Goal: Answer question/provide support: Share knowledge or assist other users

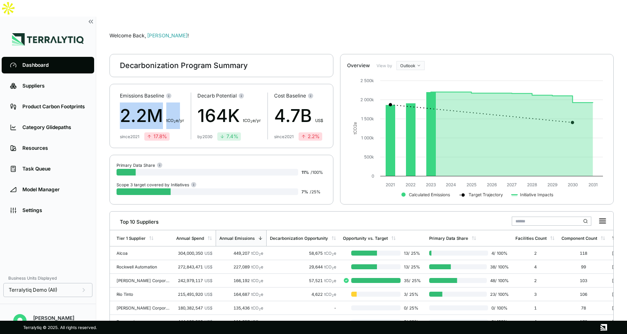
drag, startPoint x: 122, startPoint y: 94, endPoint x: 180, endPoint y: 99, distance: 59.1
click at [180, 102] on div "2.2M t CO 2 e/yr" at bounding box center [152, 115] width 64 height 27
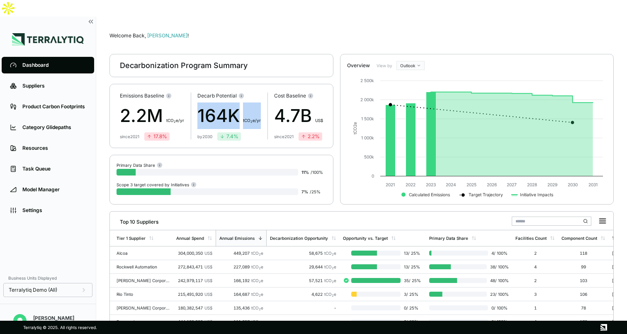
drag, startPoint x: 199, startPoint y: 97, endPoint x: 263, endPoint y: 97, distance: 63.0
click at [263, 97] on div "Emissions Baseline 2.2M t CO 2 e/yr since 2021 17.8 % Decarb Potential 164K t C…" at bounding box center [221, 116] width 224 height 64
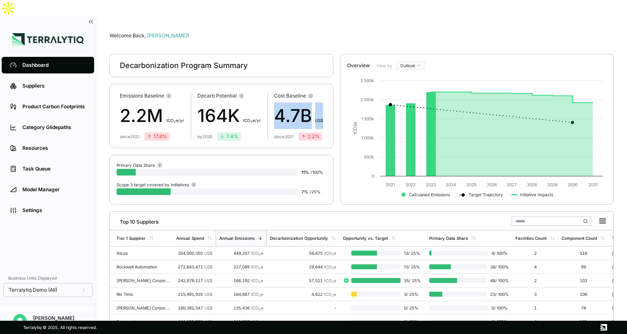
drag, startPoint x: 278, startPoint y: 93, endPoint x: 324, endPoint y: 93, distance: 46.0
click at [324, 93] on div "Emissions Baseline 2.2M t CO 2 e/yr since 2021 17.8 % Decarb Potential 164K t C…" at bounding box center [221, 116] width 224 height 64
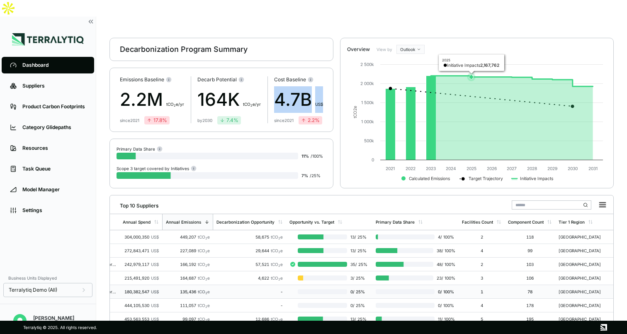
scroll to position [15, 0]
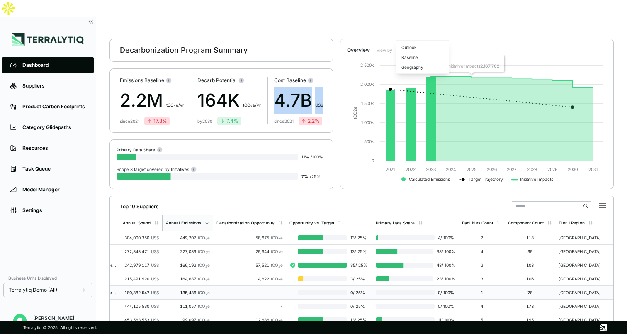
click at [407, 34] on html "Dashboard Suppliers Product Carbon Footprints Category Glidepaths Resources Tas…" at bounding box center [313, 167] width 627 height 334
click at [409, 56] on div "Baseline" at bounding box center [422, 57] width 49 height 10
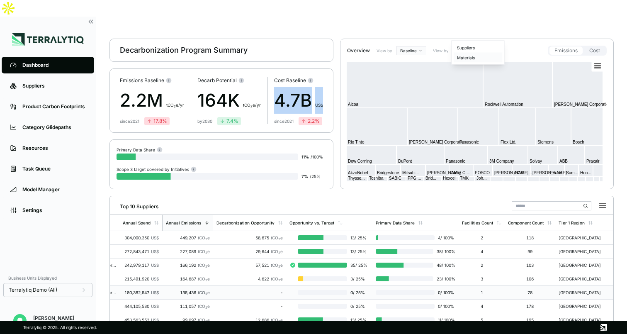
click at [476, 54] on div "Materials" at bounding box center [478, 58] width 49 height 10
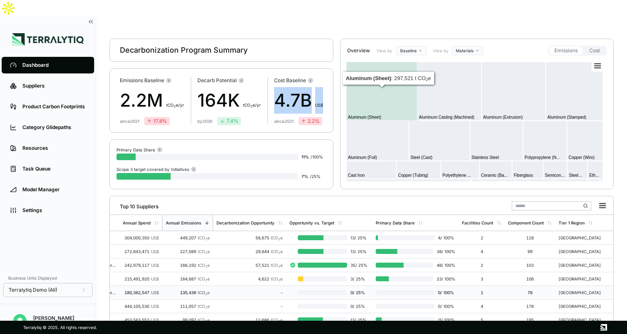
click at [416, 33] on html "Dashboard Suppliers Product Carbon Footprints Category Glidepaths Resources Tas…" at bounding box center [313, 167] width 627 height 334
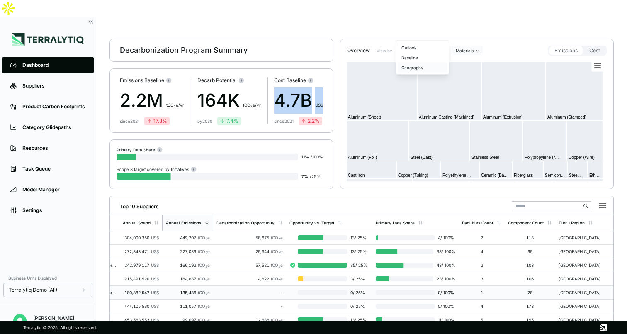
click at [416, 68] on div "Geography" at bounding box center [422, 68] width 49 height 10
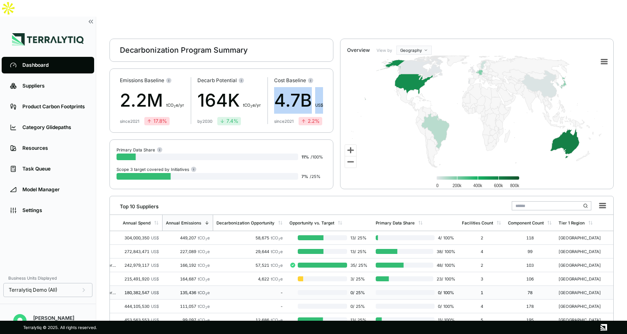
drag, startPoint x: 432, startPoint y: 72, endPoint x: 448, endPoint y: 119, distance: 50.1
click at [415, 32] on html "Dashboard Suppliers Product Carbon Footprints Category Glidepaths Resources Tas…" at bounding box center [313, 167] width 627 height 334
click at [413, 47] on div "Outlook" at bounding box center [422, 47] width 49 height 10
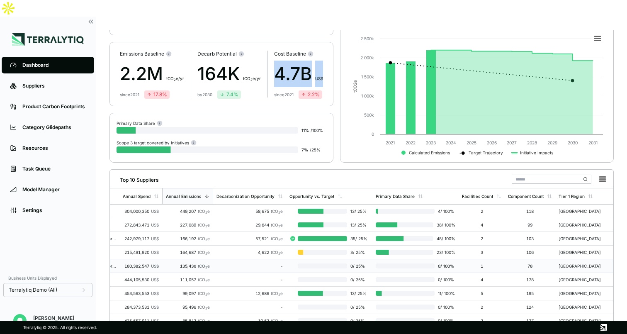
scroll to position [49, 0]
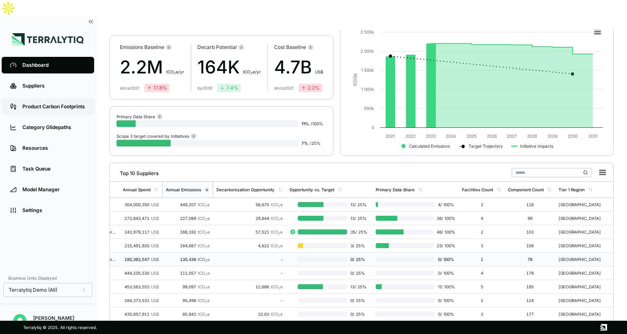
click at [52, 103] on div "Product Carbon Footprints" at bounding box center [53, 106] width 63 height 7
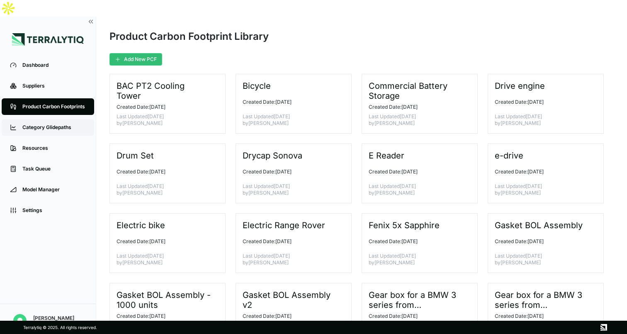
click at [55, 124] on div "Category Glidepaths" at bounding box center [53, 127] width 63 height 7
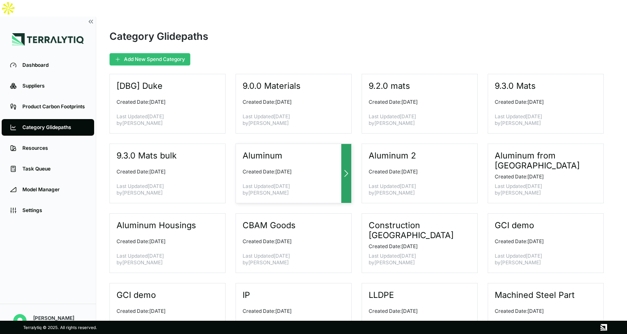
click at [348, 144] on div at bounding box center [346, 173] width 10 height 59
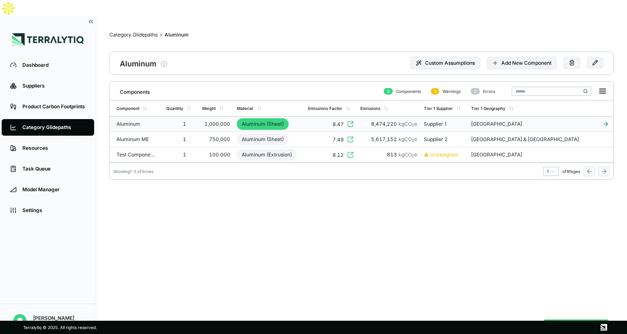
click at [305, 117] on td "Aluminum (Sheet)" at bounding box center [268, 124] width 71 height 15
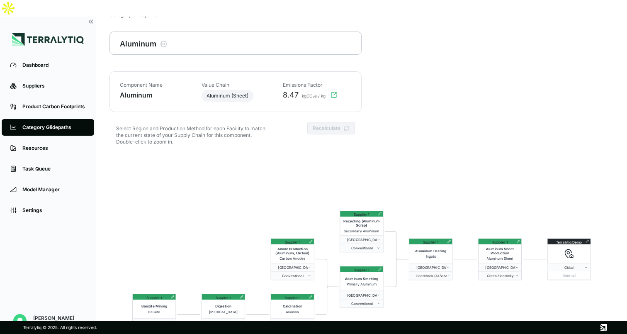
scroll to position [40, 0]
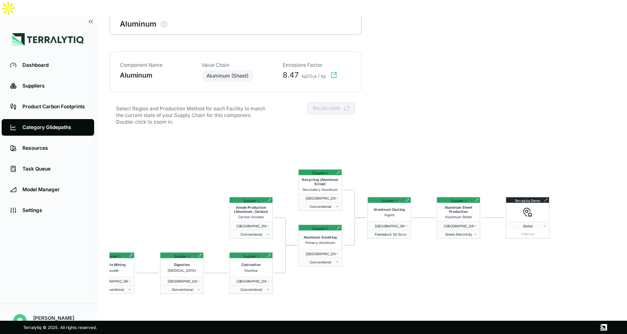
drag, startPoint x: 406, startPoint y: 170, endPoint x: 365, endPoint y: 148, distance: 46.7
click at [365, 148] on div "Terralytiq Demo Global Internal Supplier 1 Aluminum Sheet Production Aluminum S…" at bounding box center [361, 253] width 504 height 239
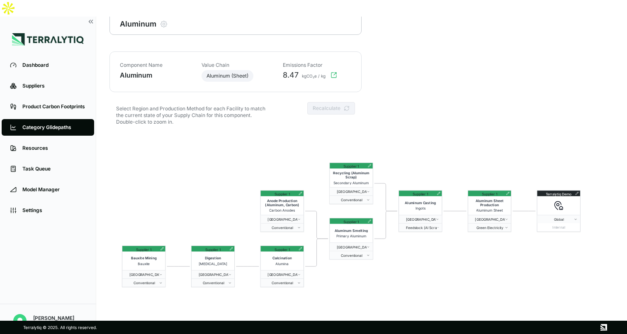
drag, startPoint x: 371, startPoint y: 150, endPoint x: 402, endPoint y: 143, distance: 31.8
click at [402, 143] on div "Terralytiq Demo Global Internal Supplier 1 Aluminum Sheet Production Aluminum S…" at bounding box center [361, 253] width 504 height 239
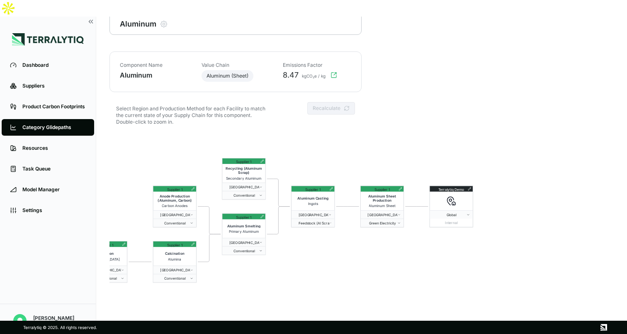
drag, startPoint x: 199, startPoint y: 210, endPoint x: 75, endPoint y: 206, distance: 123.7
click at [75, 206] on div "Dashboard Suppliers Product Carbon Footprints Category Glidepaths Resources Tas…" at bounding box center [313, 177] width 627 height 321
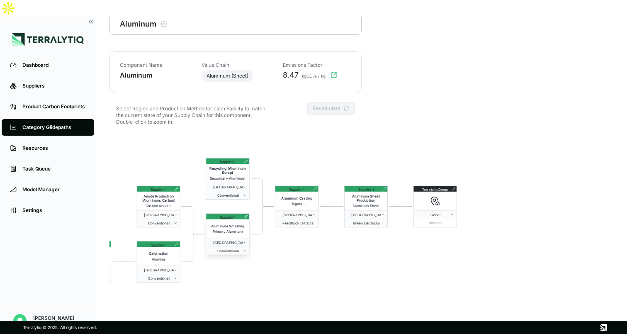
click at [247, 215] on icon at bounding box center [245, 216] width 3 height 3
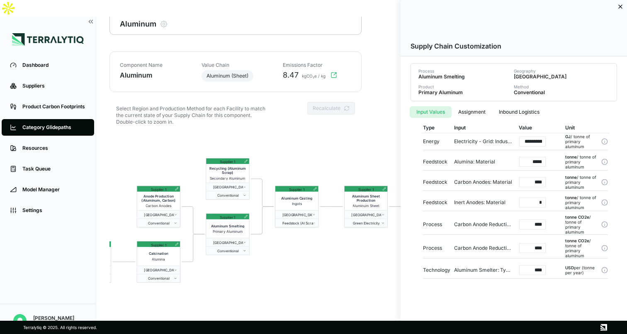
click at [525, 113] on button "Inbound Logistics" at bounding box center [519, 112] width 54 height 12
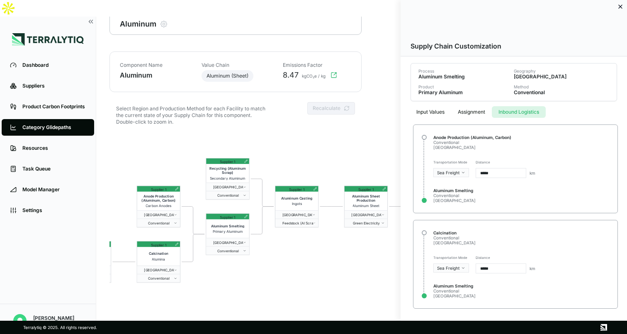
click at [621, 6] on icon at bounding box center [620, 6] width 7 height 7
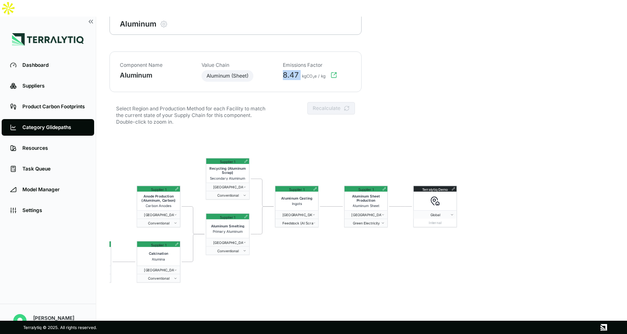
drag, startPoint x: 283, startPoint y: 57, endPoint x: 301, endPoint y: 57, distance: 18.2
click at [301, 70] on div "8.47 kgCO₂e / kg" at bounding box center [314, 75] width 73 height 10
click at [314, 212] on div "[GEOGRAPHIC_DATA]" at bounding box center [296, 214] width 43 height 4
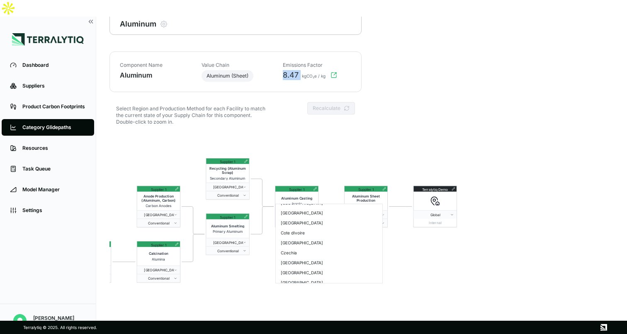
scroll to position [219, 0]
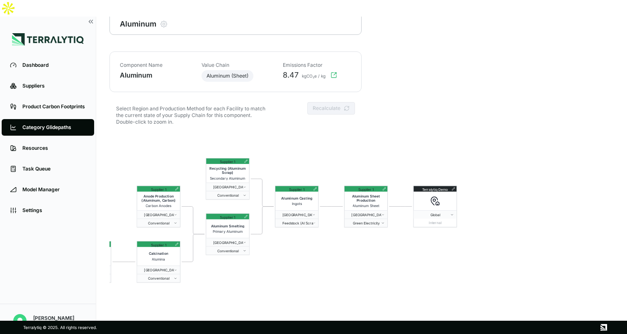
click at [387, 251] on html "Dashboard Suppliers Product Carbon Footprints Category Glidepaths Resources Tas…" at bounding box center [313, 167] width 627 height 334
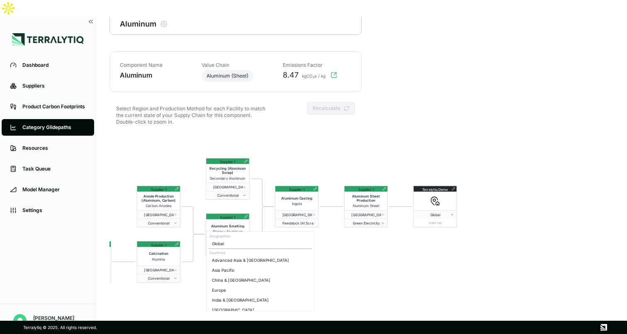
click at [236, 240] on span "[GEOGRAPHIC_DATA]" at bounding box center [226, 242] width 34 height 4
click at [229, 242] on div "[GEOGRAPHIC_DATA]" at bounding box center [260, 239] width 103 height 10
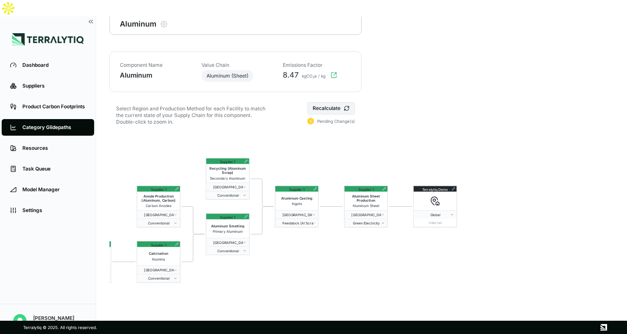
scroll to position [25, 0]
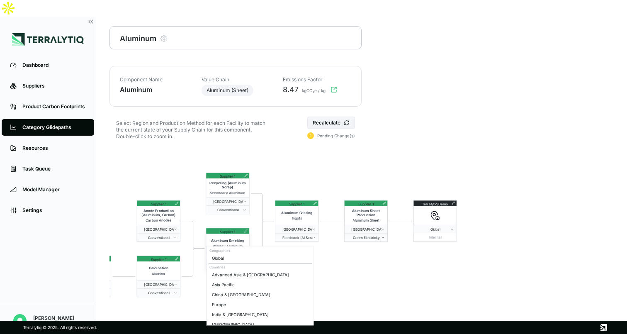
click at [236, 255] on span "[GEOGRAPHIC_DATA]" at bounding box center [226, 257] width 34 height 4
click at [218, 304] on div "[GEOGRAPHIC_DATA]" at bounding box center [260, 304] width 103 height 10
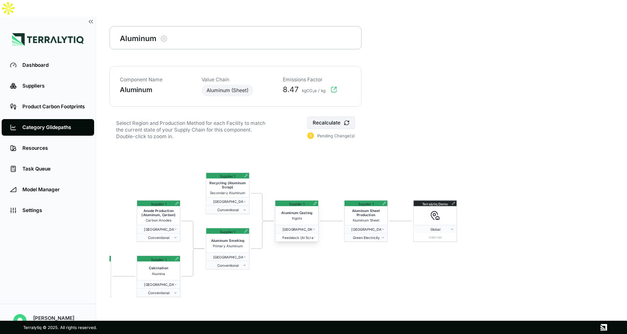
click at [305, 235] on span "Feedstock (Al Scrap To 50%)" at bounding box center [295, 237] width 35 height 4
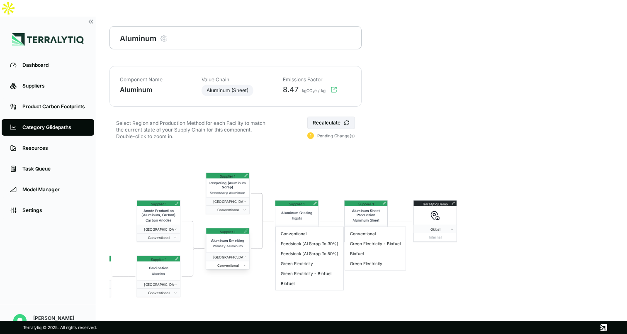
click at [228, 263] on span "Conventional" at bounding box center [226, 265] width 34 height 4
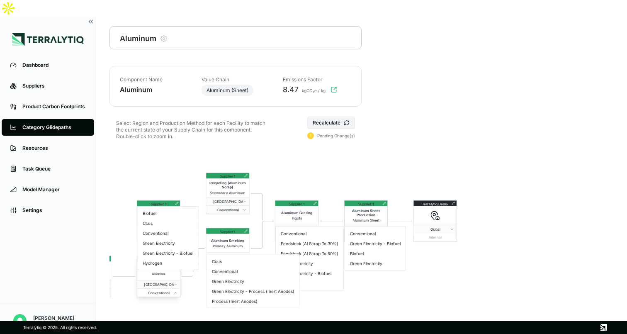
click at [164, 291] on span "Conventional" at bounding box center [157, 293] width 34 height 4
click at [320, 252] on html "Dashboard Suppliers Product Carbon Footprints Category Glidepaths Resources Tas…" at bounding box center [313, 167] width 627 height 334
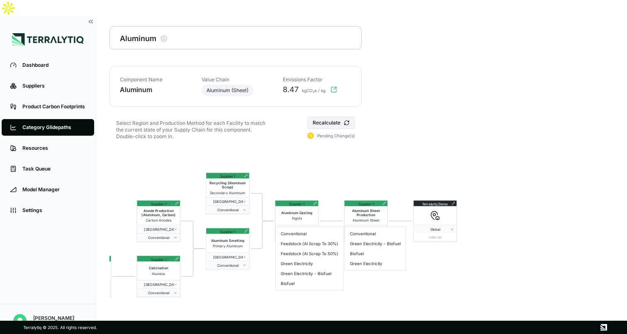
click at [320, 252] on html "Dashboard Suppliers Product Carbon Footprints Category Glidepaths Resources Tas…" at bounding box center [313, 167] width 627 height 334
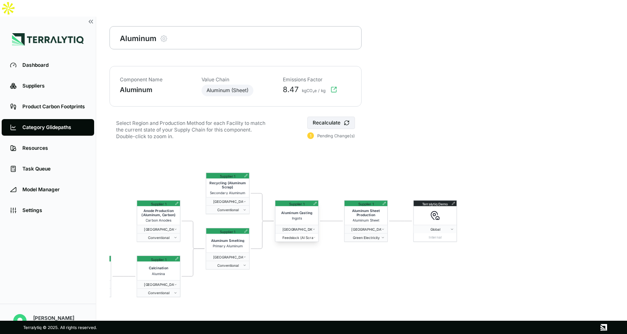
click at [308, 235] on span "Feedstock (Al Scrap To 50%)" at bounding box center [295, 237] width 35 height 4
click at [307, 254] on div "Feedstock (Al Scrap To 50%)" at bounding box center [309, 253] width 64 height 10
drag, startPoint x: 281, startPoint y: 70, endPoint x: 305, endPoint y: 70, distance: 24.1
click at [305, 85] on div "8.47 kgCO₂e / kg" at bounding box center [314, 90] width 73 height 10
click at [334, 117] on button "Recalculate" at bounding box center [331, 123] width 48 height 12
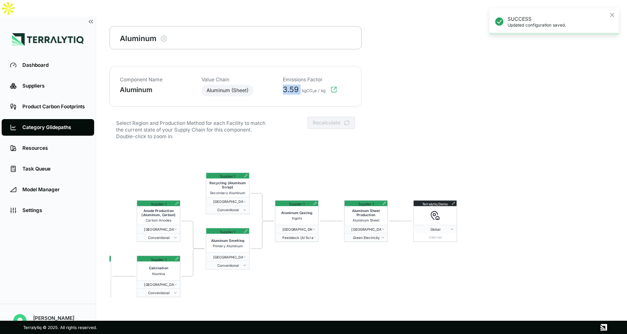
click at [286, 85] on span "3.59" at bounding box center [291, 90] width 16 height 10
drag, startPoint x: 282, startPoint y: 73, endPoint x: 301, endPoint y: 73, distance: 18.2
click at [301, 85] on div "3.59 kgCO₂e / kg" at bounding box center [314, 90] width 73 height 10
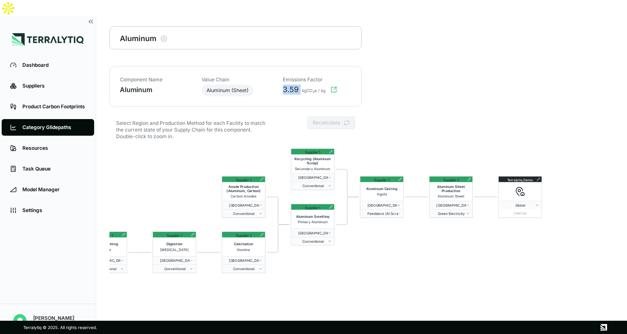
drag, startPoint x: 375, startPoint y: 160, endPoint x: 460, endPoint y: 136, distance: 88.4
click at [460, 148] on div "Terralytiq Demo Global Internal Supplier 1 Aluminum Sheet Production Aluminum S…" at bounding box center [361, 267] width 504 height 239
click at [389, 129] on div "Select Region and Production Method for each Facility to match the current stat…" at bounding box center [361, 133] width 504 height 32
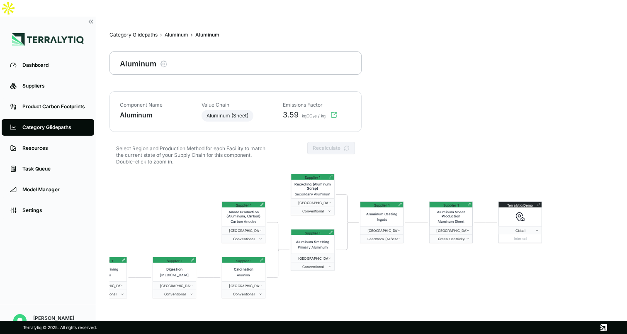
scroll to position [1, 0]
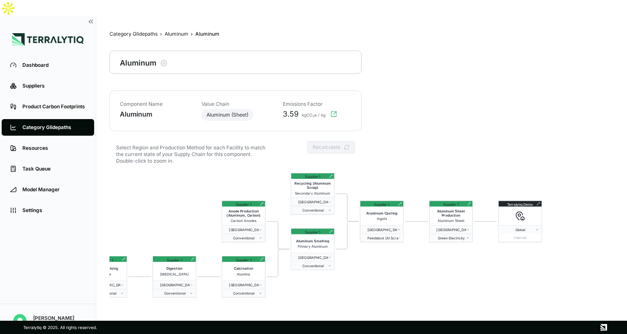
click at [170, 29] on nav "Category Glidepaths › Aluminum › Aluminum Aluminum" at bounding box center [277, 35] width 336 height 12
click at [173, 31] on div "Aluminum" at bounding box center [177, 34] width 24 height 7
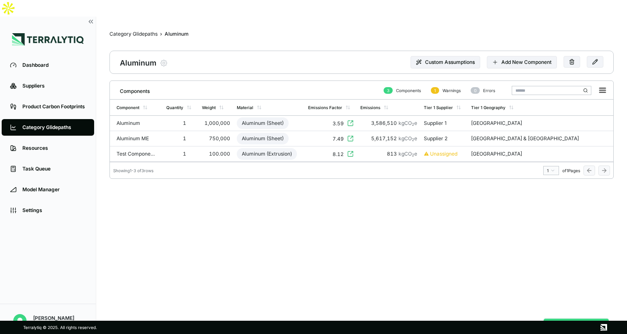
click at [572, 318] on button "Analyze Category" at bounding box center [576, 326] width 65 height 16
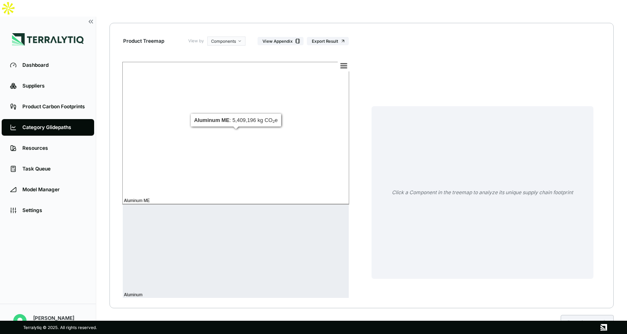
scroll to position [95, 0]
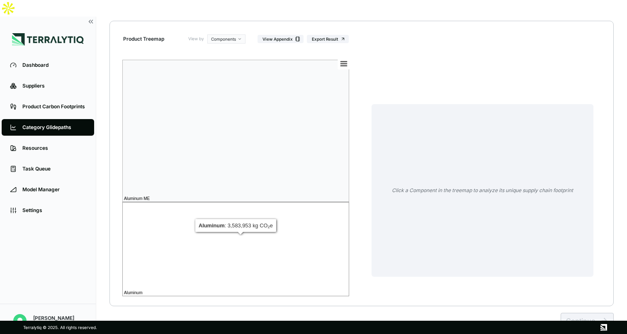
click at [241, 234] on rect at bounding box center [235, 249] width 227 height 94
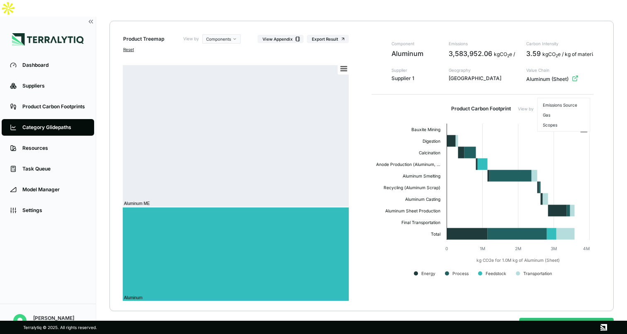
click at [562, 92] on html "Dashboard Suppliers Product Carbon Footprints Category Glidepaths Resources Tas…" at bounding box center [313, 167] width 627 height 334
click at [575, 75] on html "Dashboard Suppliers Product Carbon Footprints Category Glidepaths Resources Tas…" at bounding box center [313, 167] width 627 height 334
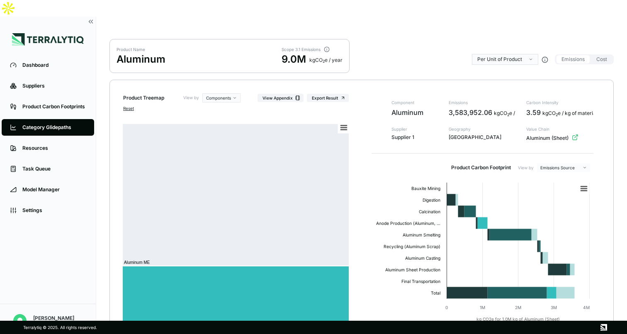
scroll to position [40, 0]
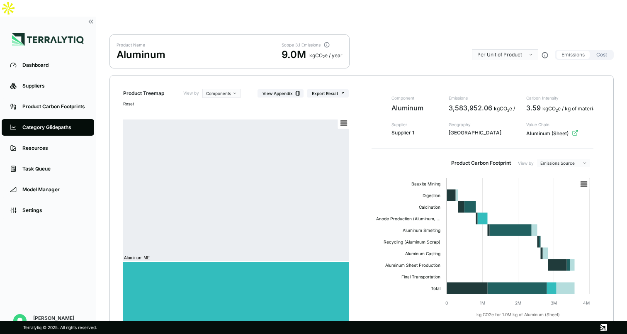
click at [602, 51] on button "Cost" at bounding box center [601, 55] width 21 height 8
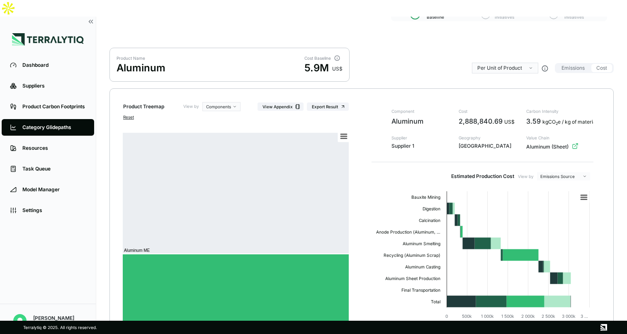
scroll to position [0, 0]
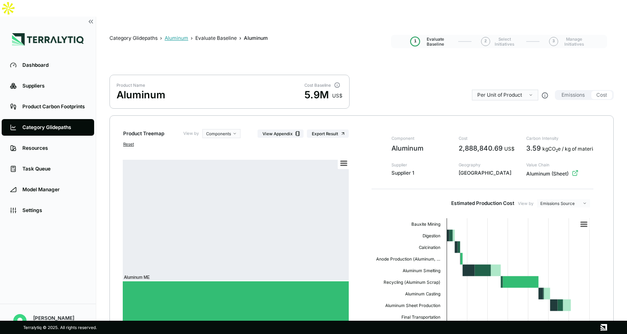
click at [180, 35] on div "Aluminum" at bounding box center [177, 38] width 24 height 7
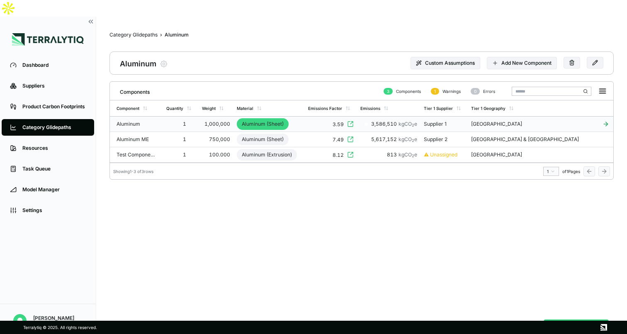
click at [305, 117] on td "Aluminum (Sheet)" at bounding box center [268, 124] width 71 height 15
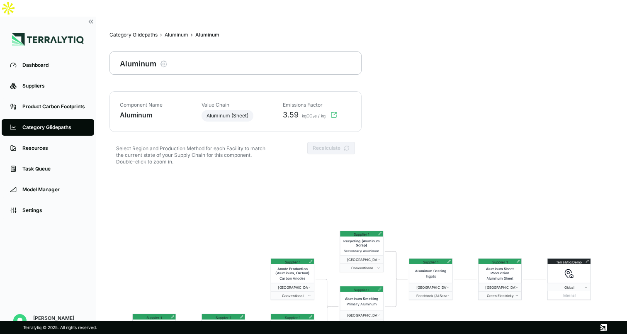
scroll to position [40, 0]
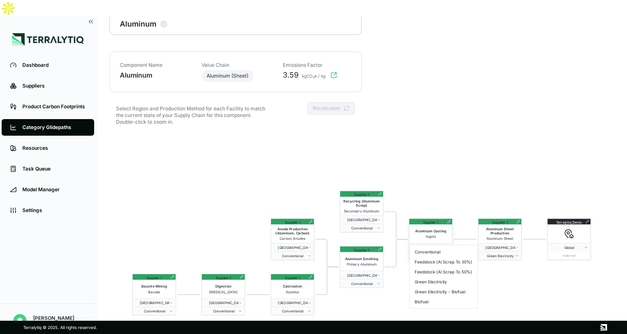
click at [447, 251] on button "Feedstock (Al Scrap To 50%)" at bounding box center [430, 255] width 43 height 8
click at [449, 220] on icon at bounding box center [448, 221] width 3 height 3
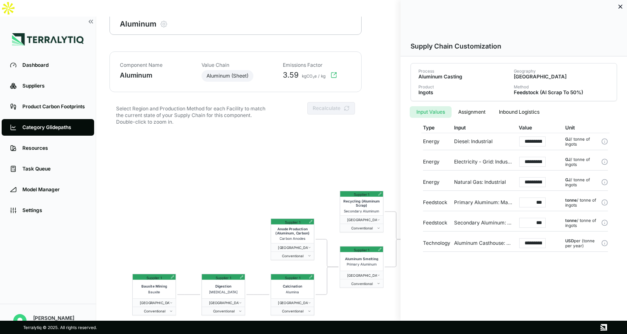
click at [535, 202] on input "***" at bounding box center [532, 202] width 27 height 10
drag, startPoint x: 525, startPoint y: 202, endPoint x: 560, endPoint y: 202, distance: 35.2
click at [560, 202] on div "Feedstock Primary Aluminum: Material *** tonne / tonne of ingots" at bounding box center [515, 202] width 185 height 17
drag, startPoint x: 529, startPoint y: 140, endPoint x: 559, endPoint y: 140, distance: 29.9
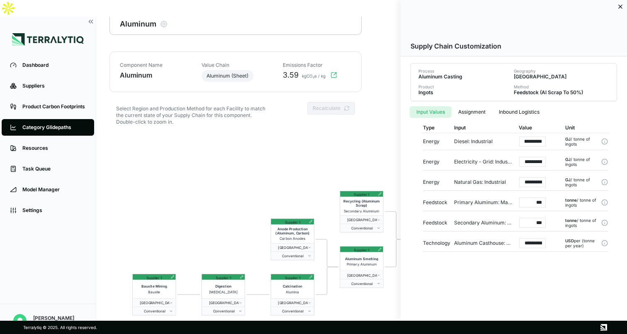
click at [559, 140] on div "**********" at bounding box center [515, 141] width 185 height 17
drag, startPoint x: 529, startPoint y: 159, endPoint x: 556, endPoint y: 159, distance: 26.5
click at [556, 159] on div "**********" at bounding box center [535, 161] width 46 height 17
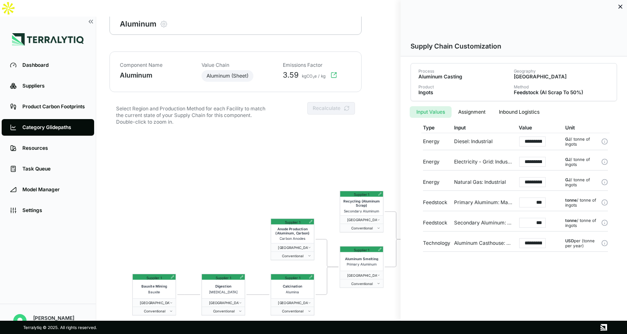
drag, startPoint x: 535, startPoint y: 201, endPoint x: 549, endPoint y: 201, distance: 14.5
click at [549, 201] on div "***" at bounding box center [535, 202] width 46 height 17
type input "****"
drag, startPoint x: 532, startPoint y: 220, endPoint x: 568, endPoint y: 220, distance: 35.2
click at [568, 220] on div "Feedstock Secondary Aluminum: Material *** tonne / tonne of ingots" at bounding box center [515, 222] width 185 height 17
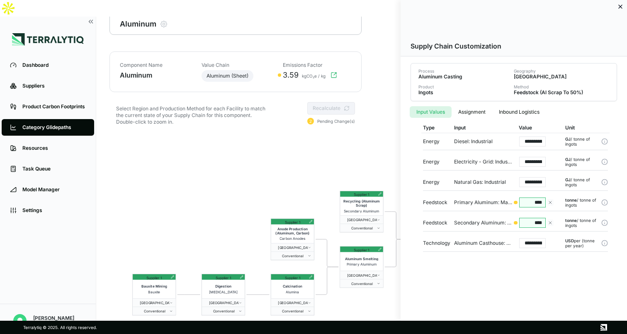
type input "****"
click at [566, 274] on div "**********" at bounding box center [514, 160] width 226 height 321
click at [619, 7] on icon at bounding box center [620, 6] width 7 height 7
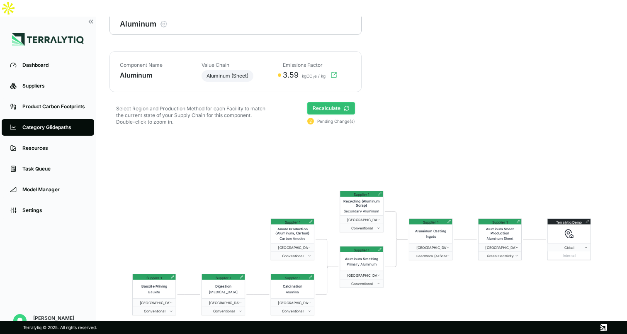
click at [338, 102] on button "Recalculate" at bounding box center [331, 108] width 48 height 12
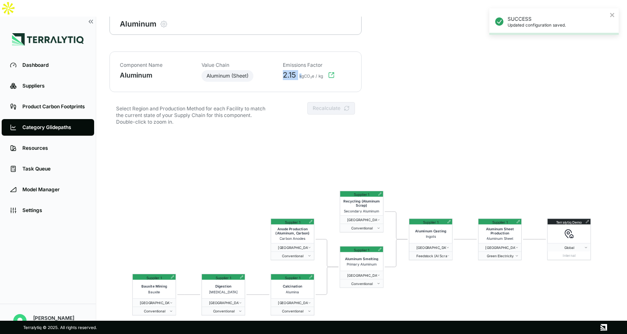
drag, startPoint x: 283, startPoint y: 59, endPoint x: 302, endPoint y: 59, distance: 19.5
click at [302, 70] on div "2.15 kgCO₂e / kg" at bounding box center [314, 75] width 73 height 10
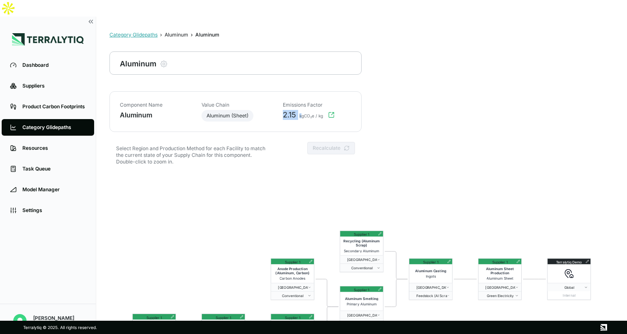
click at [142, 32] on div "Category Glidepaths" at bounding box center [133, 35] width 48 height 7
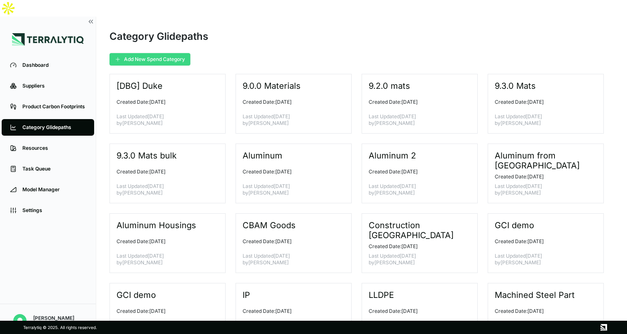
click at [177, 53] on button "Add New Spend Category" at bounding box center [149, 59] width 81 height 12
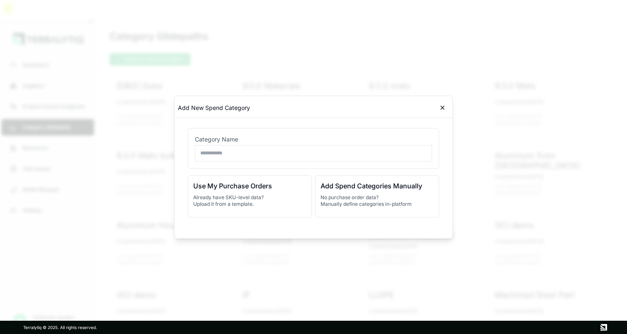
click at [305, 154] on input "text" at bounding box center [313, 153] width 237 height 17
type input "**********"
click at [356, 193] on div "Add Spend Categories Manually No purchase order data? Manually define categorie…" at bounding box center [377, 196] width 124 height 42
click at [434, 188] on div at bounding box center [434, 195] width 10 height 41
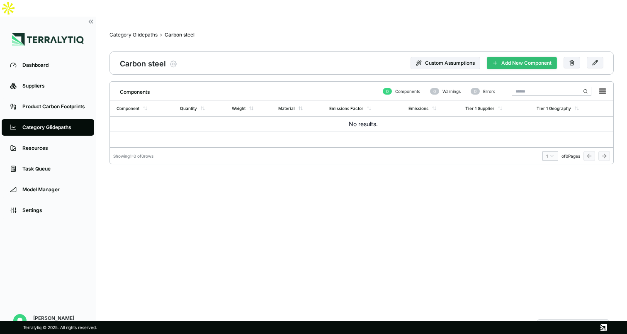
click at [518, 57] on button "Add New Component" at bounding box center [522, 63] width 70 height 12
click at [523, 57] on button "Add New Component" at bounding box center [522, 63] width 70 height 12
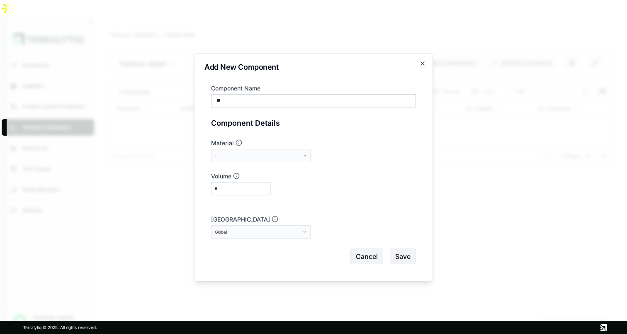
type input "*"
type input "*********"
click at [250, 152] on button "-" at bounding box center [261, 155] width 100 height 13
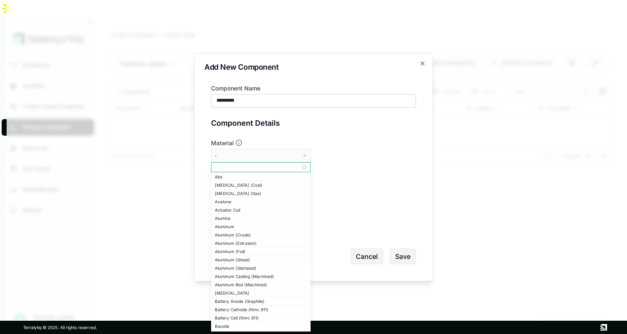
click at [255, 170] on input "text" at bounding box center [260, 167] width 99 height 10
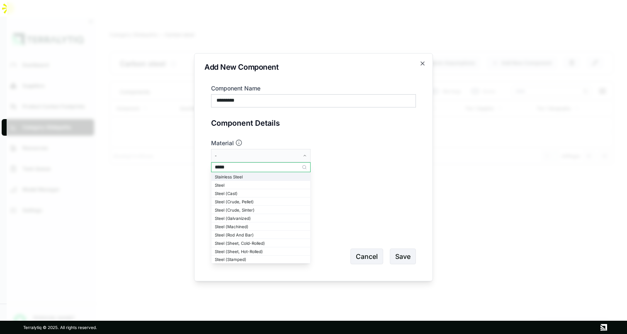
type input "*****"
click at [275, 177] on div "Stainless Steel" at bounding box center [261, 176] width 92 height 5
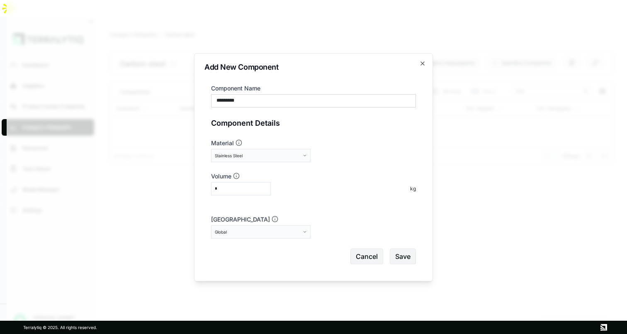
click at [240, 189] on input "*" at bounding box center [241, 188] width 60 height 13
type input "*"
type input "***"
click at [243, 231] on div "Global" at bounding box center [258, 231] width 86 height 5
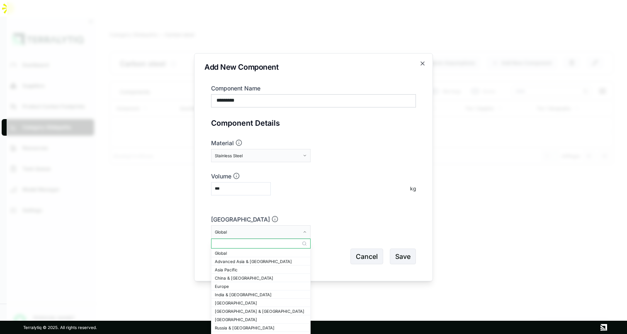
click at [247, 243] on input "text" at bounding box center [260, 243] width 99 height 10
type input "****"
click at [250, 258] on div "[GEOGRAPHIC_DATA]" at bounding box center [260, 261] width 99 height 8
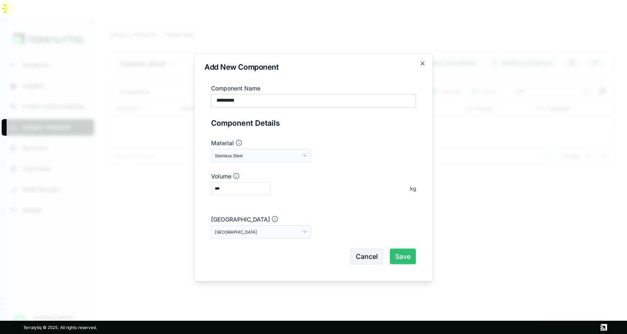
click at [410, 251] on button "Save" at bounding box center [403, 256] width 26 height 16
click at [398, 257] on button "Save" at bounding box center [403, 256] width 26 height 16
click at [419, 60] on div "Add New Component Component Name ********* Component Details Material Stainless…" at bounding box center [313, 167] width 239 height 228
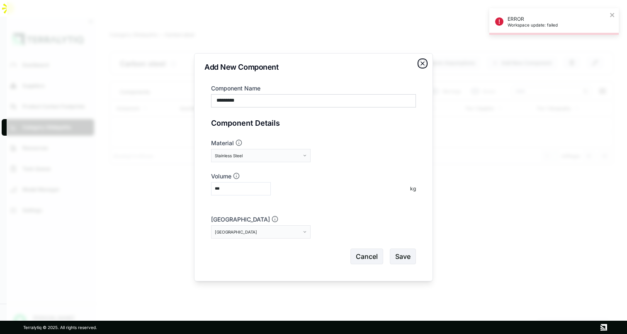
click at [423, 62] on icon "button" at bounding box center [422, 63] width 7 height 7
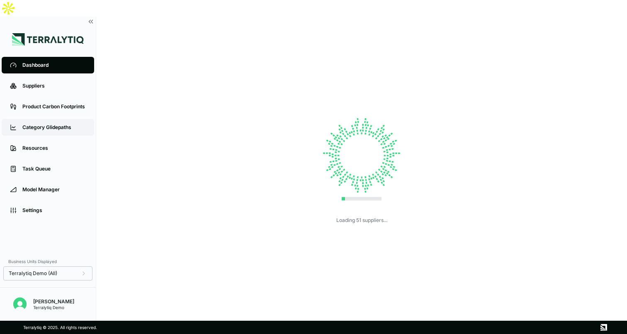
click at [49, 124] on div "Category Glidepaths" at bounding box center [53, 127] width 63 height 7
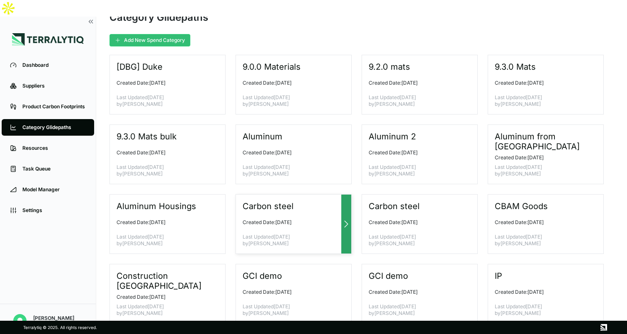
scroll to position [20, 0]
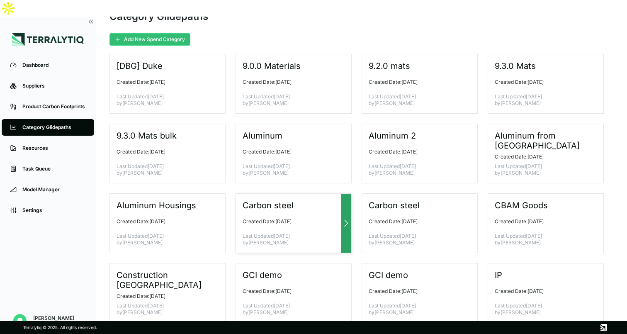
click at [313, 200] on div "Carbon steel" at bounding box center [290, 205] width 95 height 10
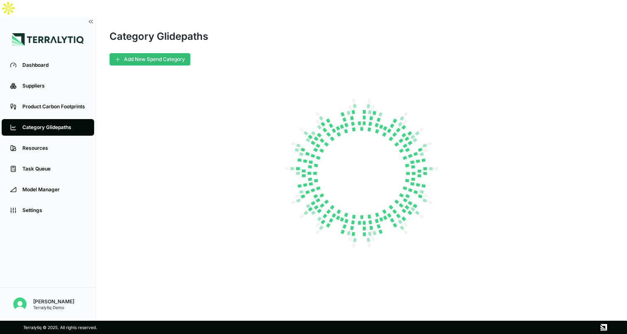
click at [32, 124] on div "Category Glidepaths" at bounding box center [53, 127] width 63 height 7
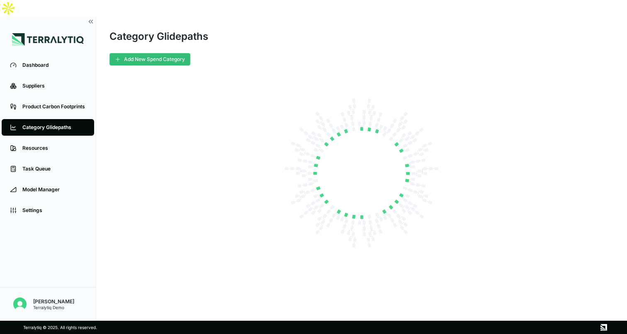
click at [77, 124] on div "Category Glidepaths" at bounding box center [53, 127] width 63 height 7
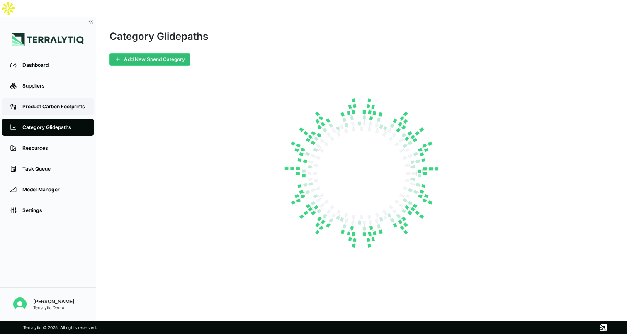
click at [36, 103] on div "Product Carbon Footprints" at bounding box center [53, 106] width 63 height 7
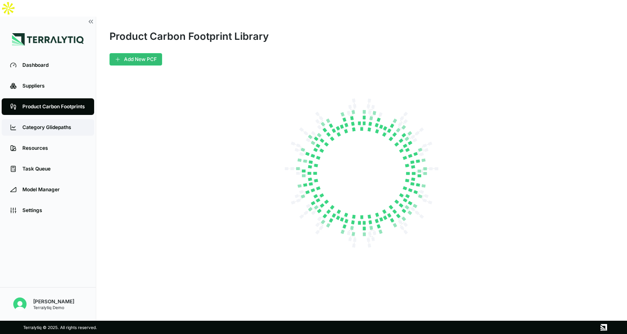
click at [44, 124] on div "Category Glidepaths" at bounding box center [53, 127] width 63 height 7
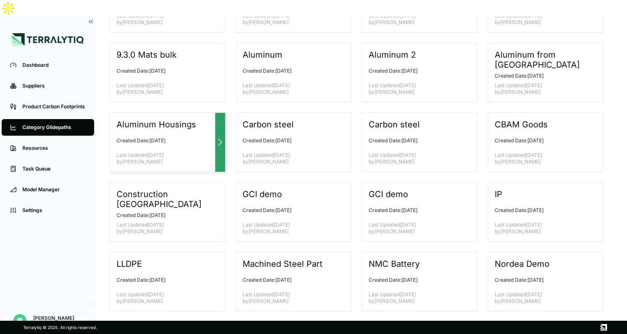
scroll to position [104, 0]
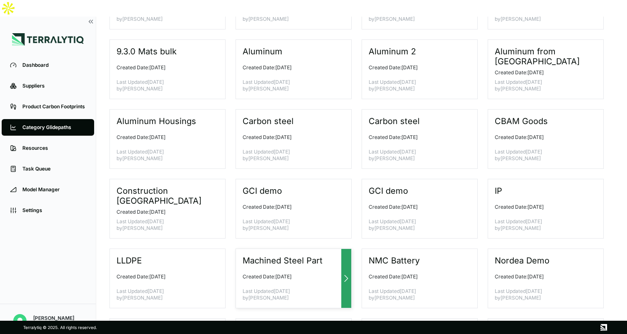
click at [326, 250] on div "Machined Steel Part Created Date: [DATE] Last Updated [DATE] by [PERSON_NAME]" at bounding box center [294, 278] width 116 height 60
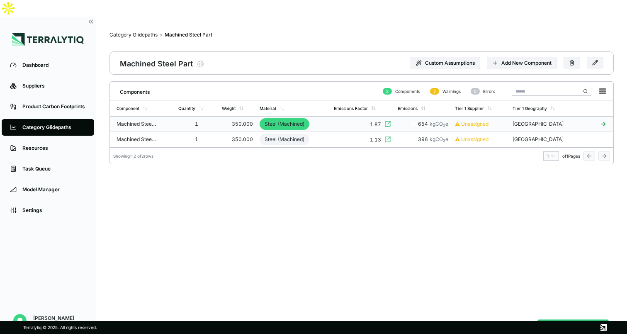
click at [214, 117] on td "1" at bounding box center [197, 124] width 44 height 15
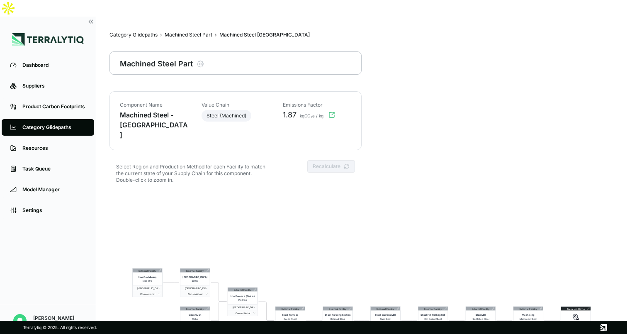
scroll to position [40, 0]
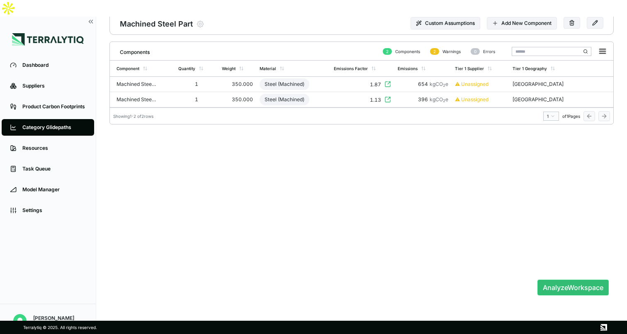
scroll to position [13, 0]
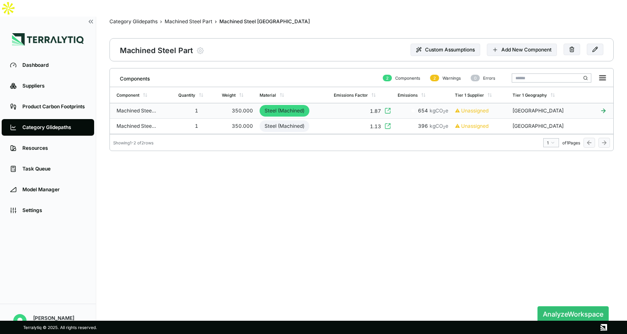
click at [217, 103] on td "1" at bounding box center [197, 110] width 44 height 15
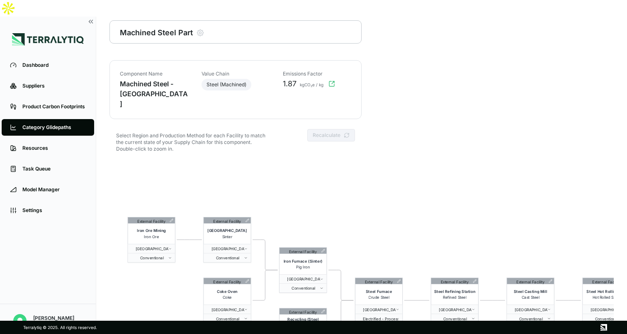
scroll to position [40, 0]
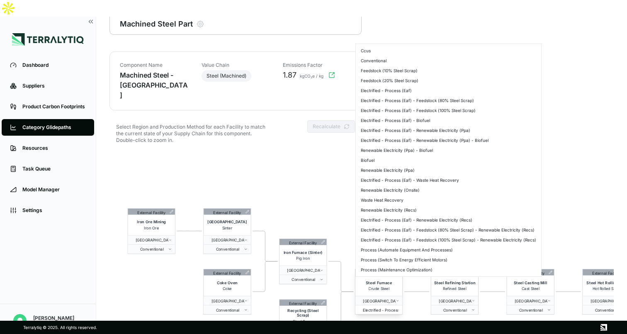
click at [392, 307] on span "Electrified - Process (Eaf) - Feedstock (80% Steel Scrap)" at bounding box center [378, 309] width 40 height 5
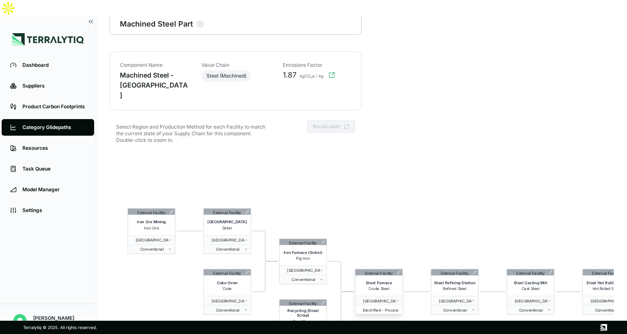
click at [392, 307] on span "Electrified - Process (Eaf) - Feedstock (80% Steel Scrap)" at bounding box center [378, 309] width 40 height 5
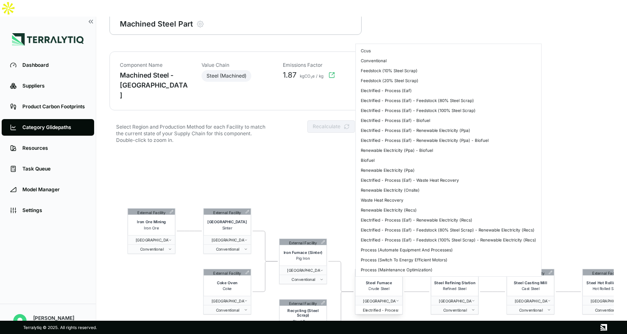
click at [393, 305] on button "Electrified - Process (Eaf) - Feedstock (80% Steel Scrap)" at bounding box center [378, 309] width 47 height 9
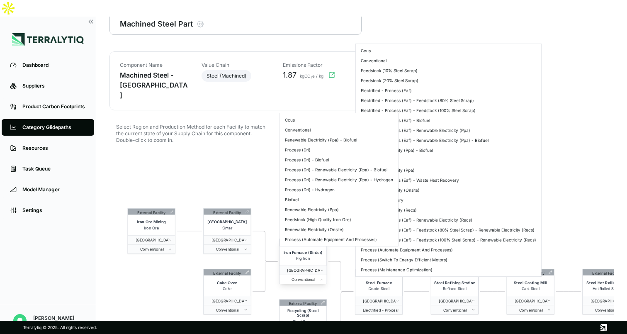
click at [310, 277] on span "Conventional" at bounding box center [300, 279] width 37 height 5
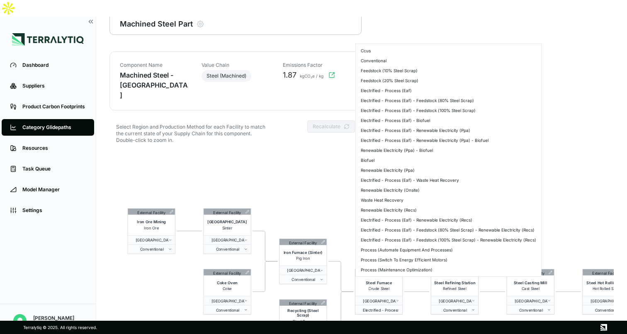
click at [569, 161] on html "Dashboard Suppliers Product Carbon Footprints Category Glidepaths Resources Tas…" at bounding box center [313, 167] width 627 height 334
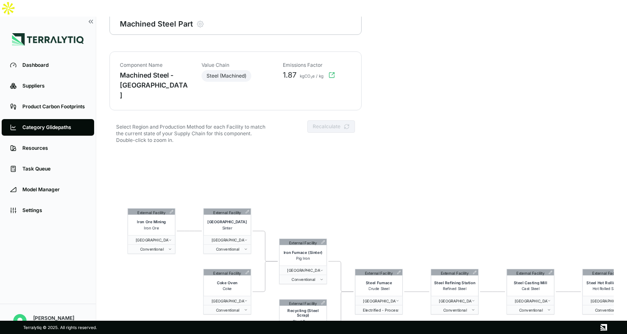
click at [569, 161] on html "Dashboard Suppliers Product Carbon Footprints Category Glidepaths Resources Tas…" at bounding box center [313, 167] width 627 height 334
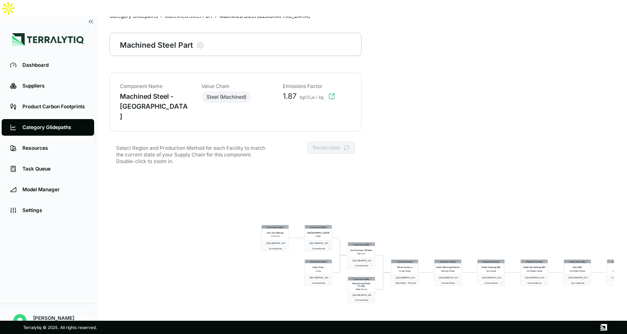
scroll to position [0, 0]
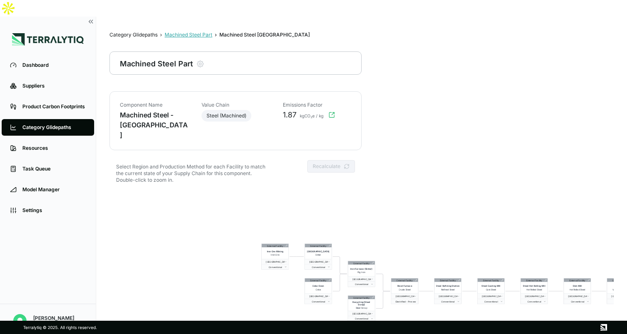
click at [202, 32] on div "Machined Steel Part" at bounding box center [189, 35] width 48 height 7
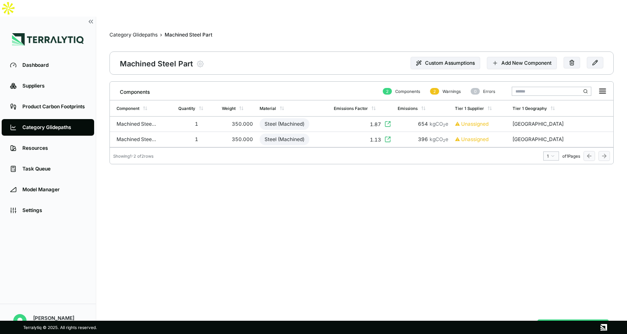
click at [562, 319] on button "Analyze Workspace" at bounding box center [572, 327] width 71 height 16
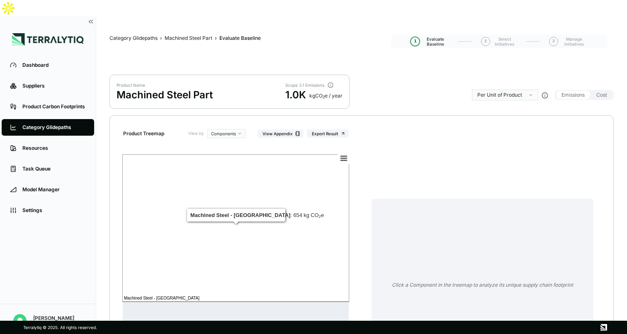
click at [319, 202] on rect at bounding box center [235, 227] width 227 height 147
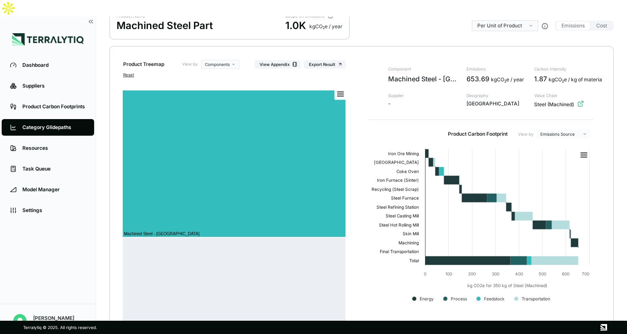
scroll to position [103, 0]
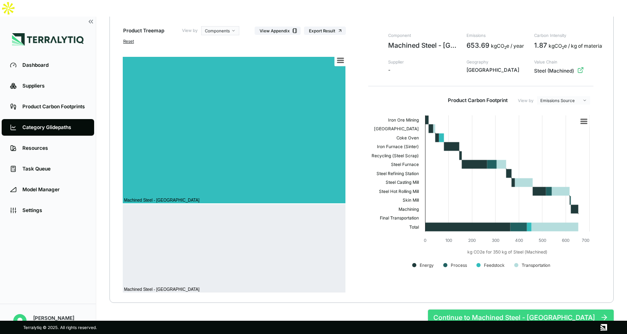
click at [518, 309] on button "Continue to Machined Steel - [GEOGRAPHIC_DATA]" at bounding box center [521, 317] width 186 height 16
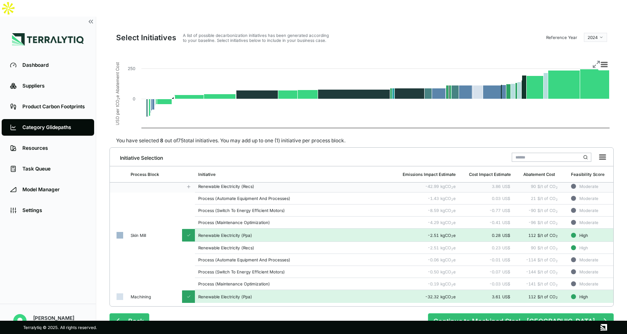
scroll to position [46, 0]
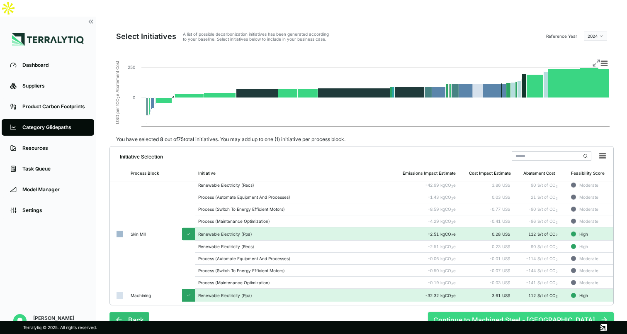
click at [511, 312] on button "Continue to Machined Steel - [GEOGRAPHIC_DATA]" at bounding box center [521, 320] width 186 height 16
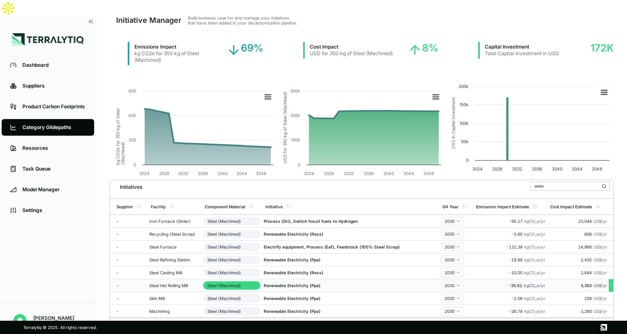
scroll to position [63, 0]
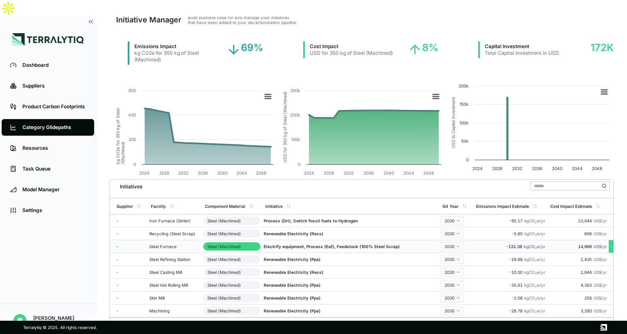
click at [453, 225] on html "Dashboard Suppliers Product Carbon Footprints Category Glidepaths Resources Tas…" at bounding box center [313, 167] width 627 height 334
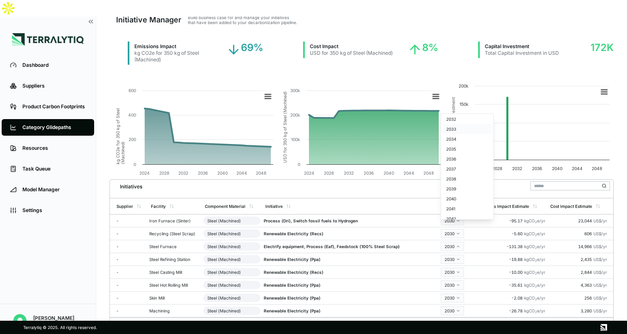
scroll to position [83, 0]
click at [454, 205] on div "2041" at bounding box center [467, 207] width 49 height 10
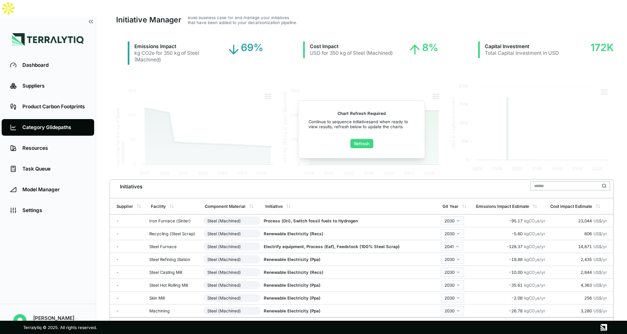
click at [362, 139] on button "Refresh" at bounding box center [361, 143] width 23 height 9
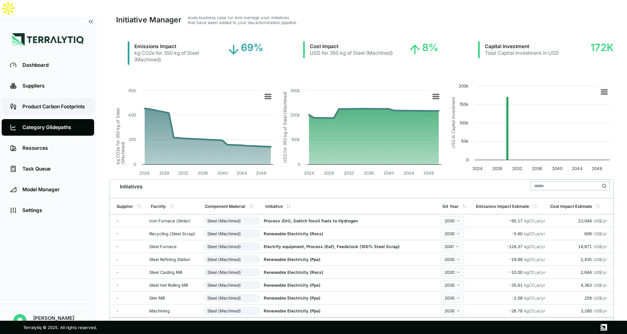
click at [61, 103] on div "Product Carbon Footprints" at bounding box center [53, 106] width 63 height 7
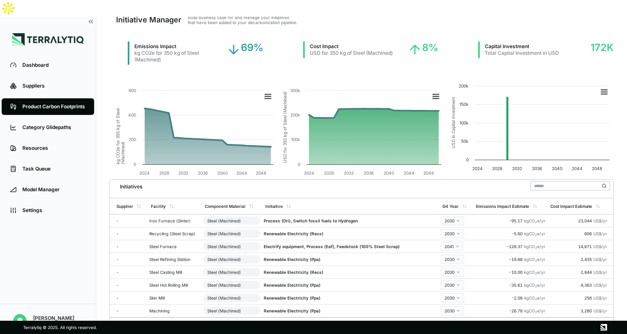
scroll to position [13, 0]
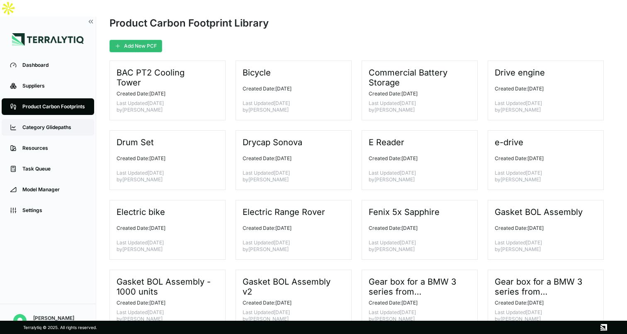
click at [57, 119] on link "Category Glidepaths" at bounding box center [48, 127] width 92 height 17
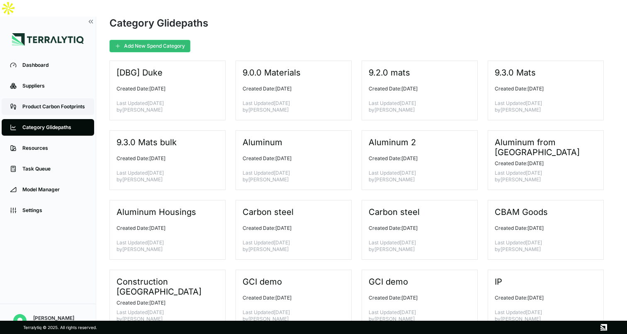
click at [58, 103] on div "Product Carbon Footprints" at bounding box center [53, 106] width 63 height 7
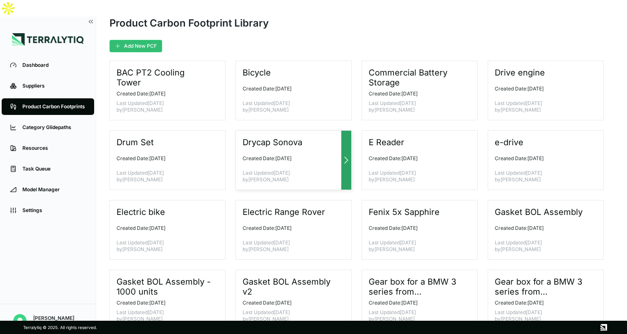
click at [325, 133] on div "Drycap Sonova Created Date: [DATE] Last Updated [DATE] by [PERSON_NAME]" at bounding box center [294, 160] width 116 height 60
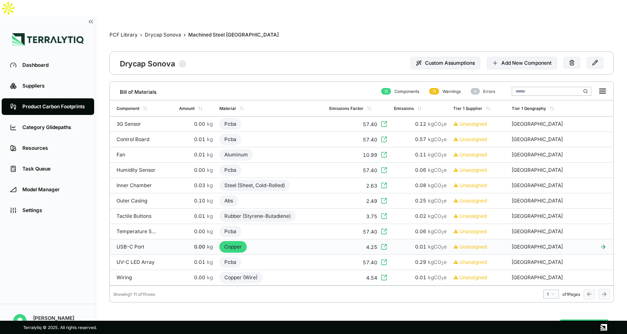
click at [236, 241] on div "Copper" at bounding box center [232, 247] width 27 height 12
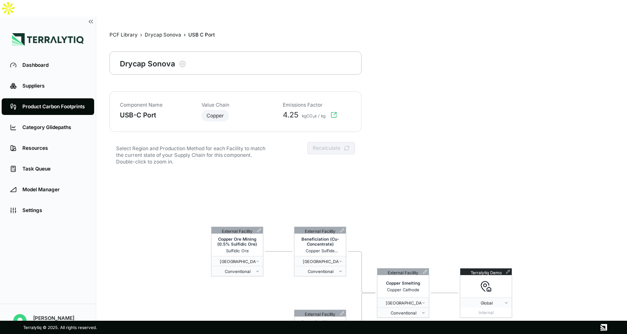
scroll to position [2, 0]
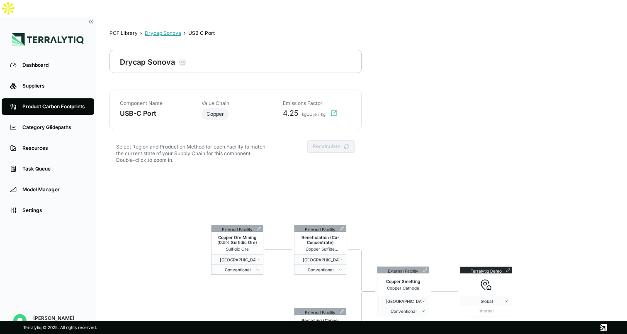
click at [162, 30] on div "Drycap Sonova" at bounding box center [163, 33] width 36 height 7
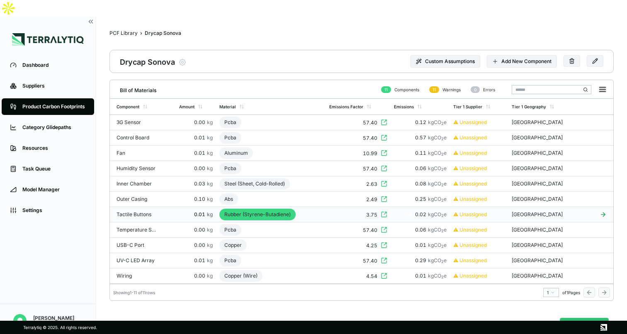
click at [258, 209] on div "Rubber (Styrene-Butadiene)" at bounding box center [257, 215] width 76 height 12
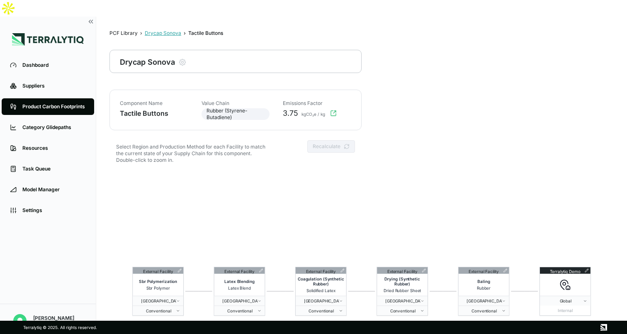
click at [159, 30] on div "Drycap Sonova" at bounding box center [163, 33] width 36 height 7
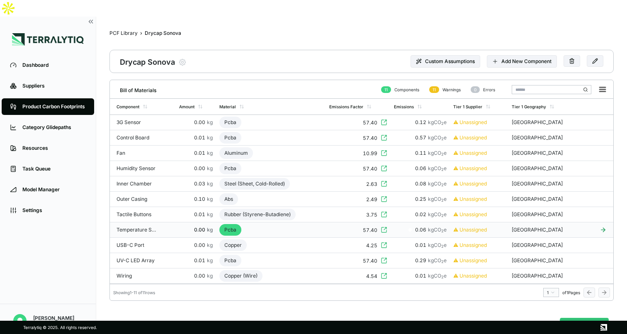
click at [237, 224] on div "Pcba" at bounding box center [230, 230] width 22 height 12
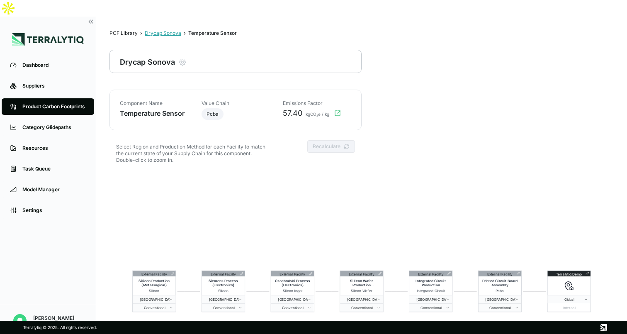
click at [169, 30] on div "Drycap Sonova" at bounding box center [163, 33] width 36 height 7
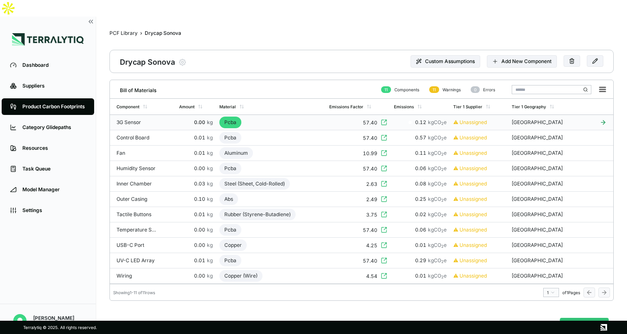
click at [377, 119] on div "57.40" at bounding box center [370, 122] width 15 height 7
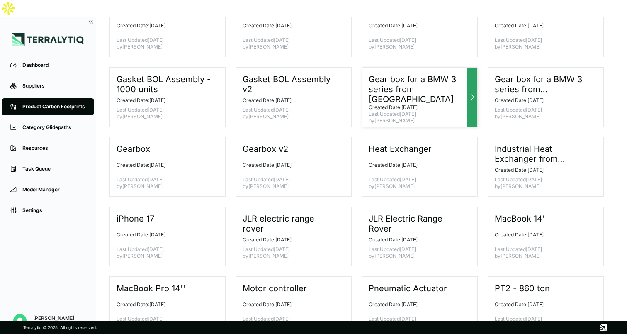
scroll to position [75, 0]
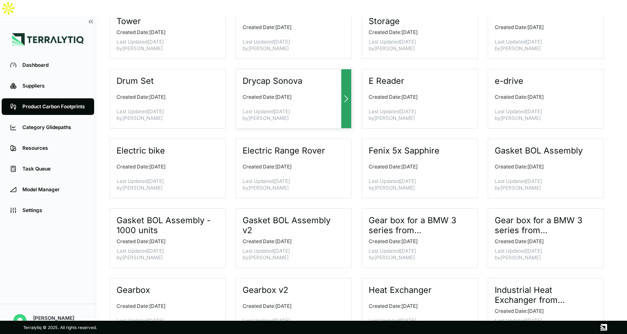
click at [343, 94] on icon at bounding box center [346, 99] width 10 height 10
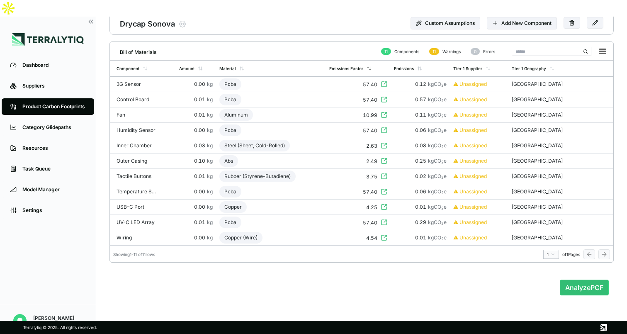
scroll to position [13, 0]
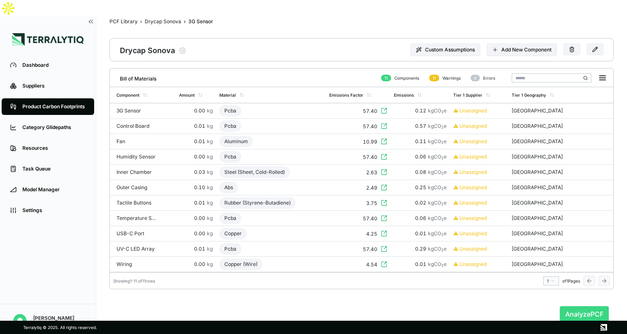
click at [579, 306] on button "Analyze PCF" at bounding box center [584, 314] width 49 height 16
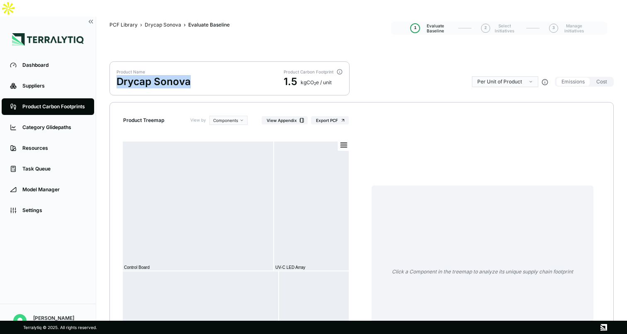
drag, startPoint x: 115, startPoint y: 66, endPoint x: 222, endPoint y: 65, distance: 106.6
click at [222, 65] on div "Product Name Drycap Sonova Product Carbon Footprint 1.5 kg CO 2 e / unit" at bounding box center [229, 78] width 240 height 34
drag, startPoint x: 284, startPoint y: 65, endPoint x: 303, endPoint y: 65, distance: 19.1
click at [303, 75] on div "1.5 kg CO 2 e / unit" at bounding box center [313, 81] width 59 height 13
click at [56, 62] on div "Dashboard" at bounding box center [53, 65] width 63 height 7
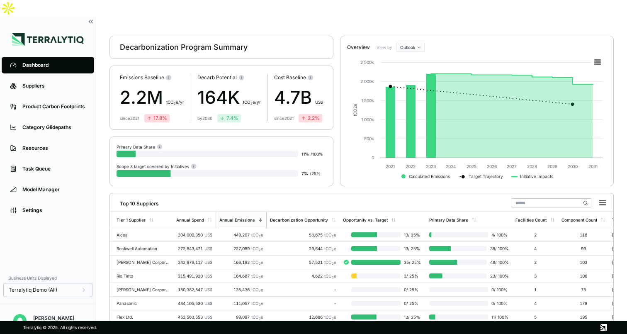
scroll to position [25, 0]
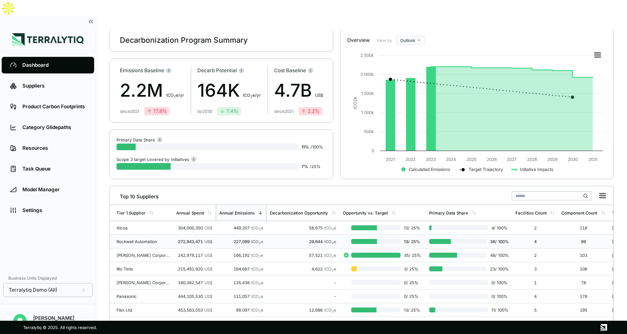
click at [153, 235] on td "Rockwell Automation" at bounding box center [141, 242] width 63 height 14
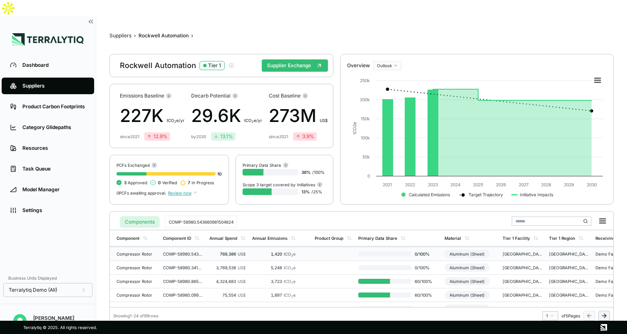
scroll to position [116, 0]
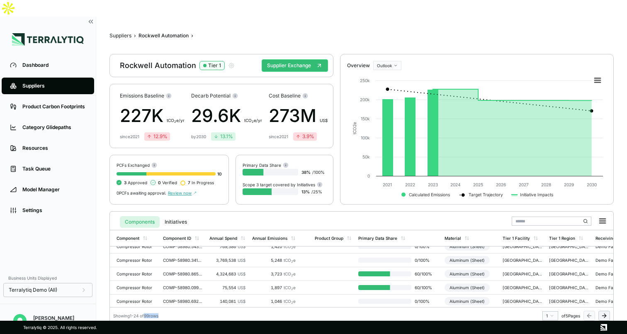
drag, startPoint x: 147, startPoint y: 298, endPoint x: 158, endPoint y: 299, distance: 10.8
click at [158, 313] on div "Showing 1 - 24 of 99 rows" at bounding box center [135, 315] width 45 height 5
click at [208, 253] on td "3,769,538 US$" at bounding box center [227, 260] width 43 height 14
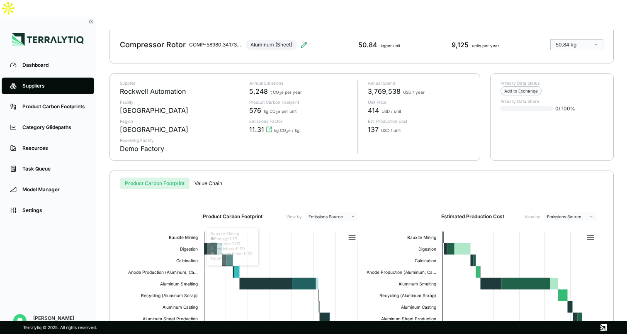
scroll to position [32, 0]
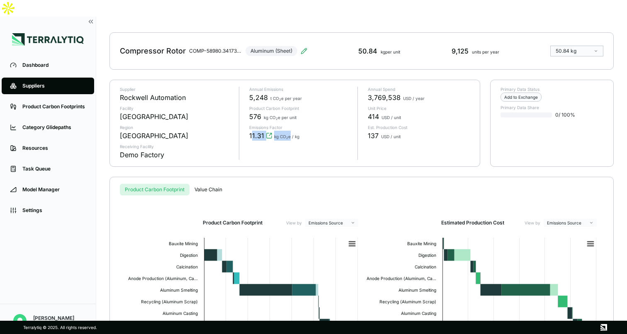
drag, startPoint x: 250, startPoint y: 117, endPoint x: 288, endPoint y: 117, distance: 38.2
click at [288, 131] on div "11.31 kg CO 2 e / kg" at bounding box center [274, 136] width 50 height 10
click at [260, 131] on span "11.31" at bounding box center [256, 136] width 15 height 10
click at [269, 132] on icon "View audit trail" at bounding box center [269, 135] width 7 height 7
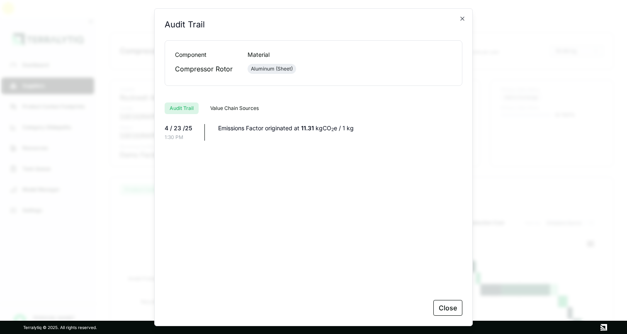
click at [233, 111] on button "Value Chain Sources" at bounding box center [234, 108] width 58 height 12
click at [182, 109] on button "Audit Trail" at bounding box center [182, 108] width 34 height 12
click at [461, 19] on icon "button" at bounding box center [462, 18] width 7 height 7
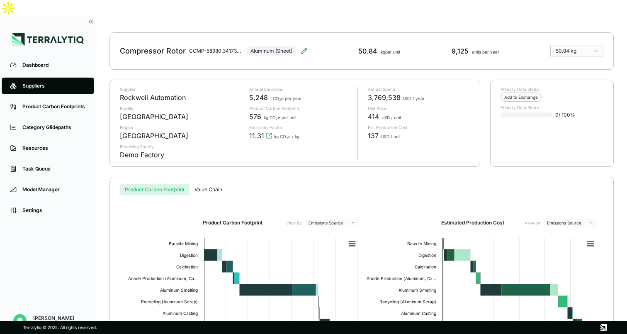
click at [41, 83] on div "Suppliers" at bounding box center [53, 86] width 63 height 7
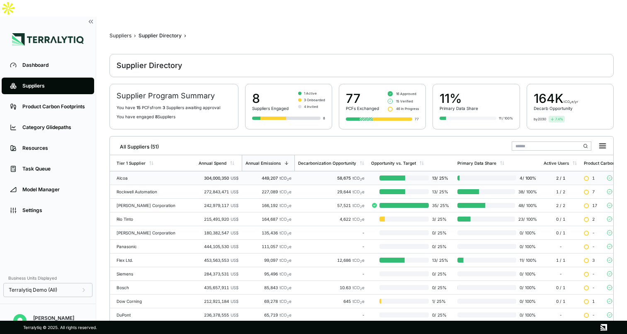
click at [242, 171] on td "449,207 tCO 2 e" at bounding box center [268, 178] width 53 height 14
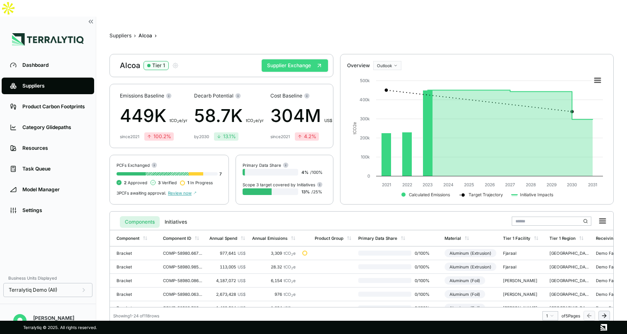
click at [293, 59] on button "Supplier Exchange" at bounding box center [295, 65] width 66 height 12
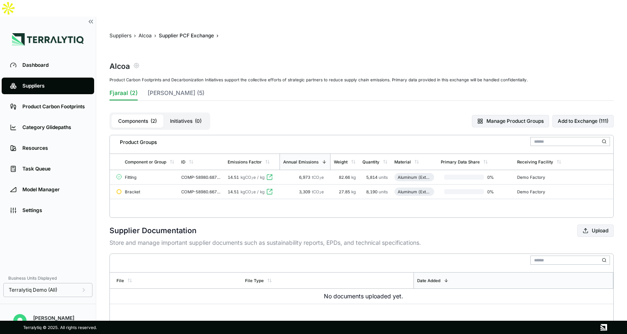
click at [136, 62] on icon "button" at bounding box center [136, 65] width 7 height 7
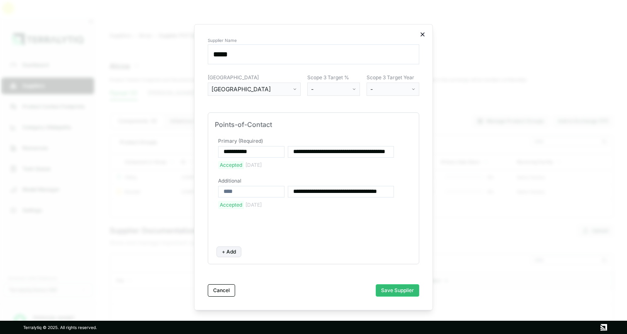
click at [424, 33] on icon "button" at bounding box center [422, 34] width 3 height 3
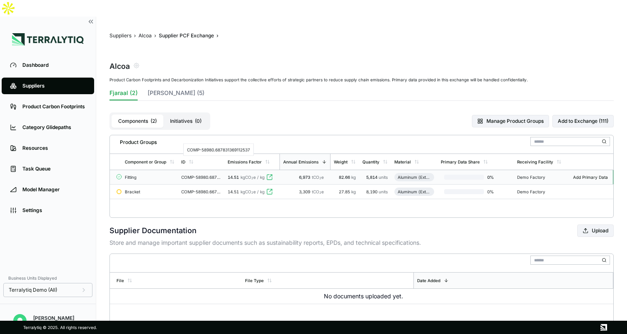
click at [185, 175] on div "COMP-58980.687831369112537" at bounding box center [201, 177] width 40 height 5
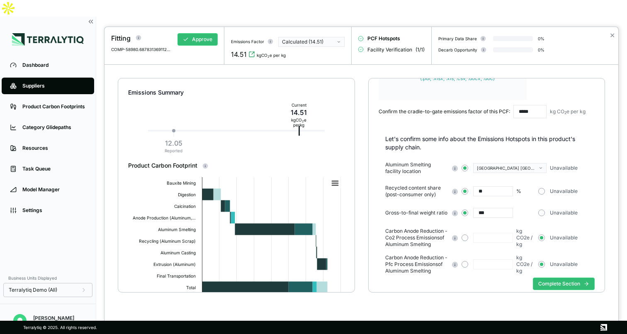
scroll to position [82, 0]
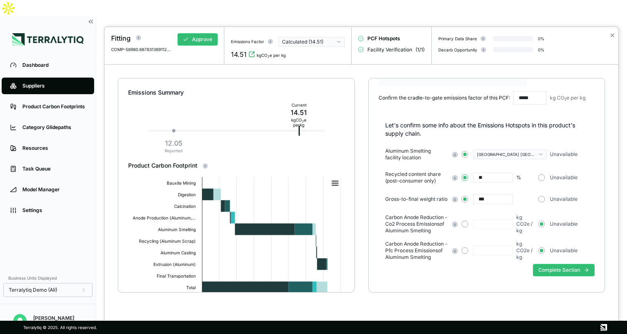
drag, startPoint x: 495, startPoint y: 178, endPoint x: 466, endPoint y: 178, distance: 28.6
click at [466, 178] on div "** %" at bounding box center [498, 178] width 73 height 10
click at [557, 270] on button "Complete Section" at bounding box center [564, 270] width 62 height 12
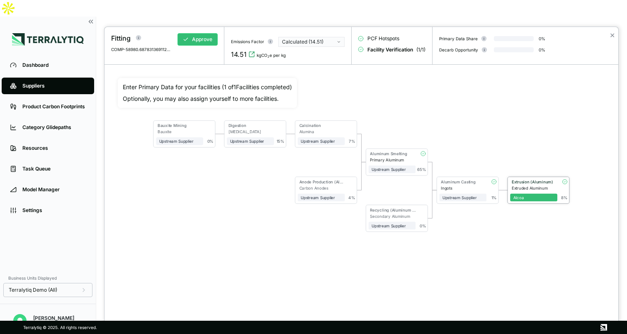
click at [525, 185] on div "Extruded Aluminum" at bounding box center [535, 187] width 46 height 5
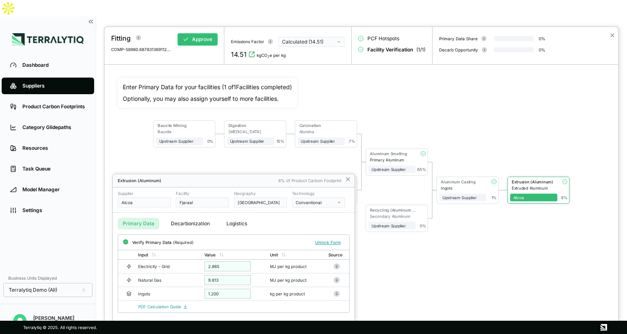
click at [479, 185] on div at bounding box center [362, 180] width 514 height 307
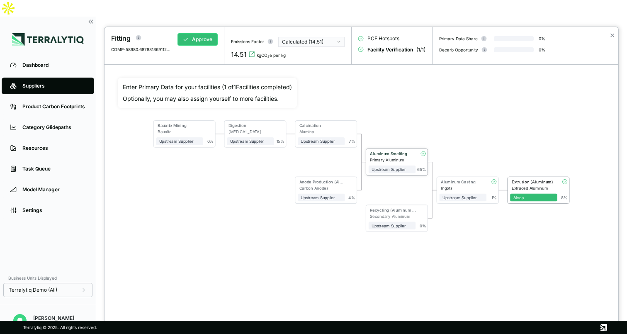
click at [401, 163] on div "Upstream Supplier + Assign to me" at bounding box center [392, 167] width 47 height 11
click at [404, 158] on div "Primary Aluminum" at bounding box center [393, 160] width 46 height 5
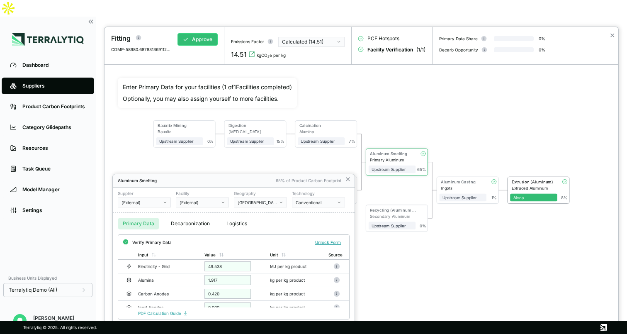
click at [529, 187] on div at bounding box center [362, 180] width 514 height 307
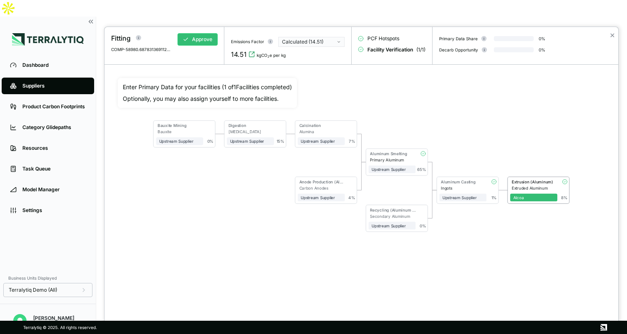
click at [145, 19] on div at bounding box center [313, 167] width 627 height 334
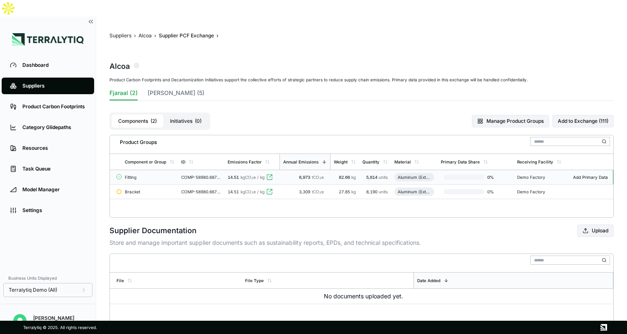
click at [169, 170] on td "Fitting" at bounding box center [150, 177] width 56 height 15
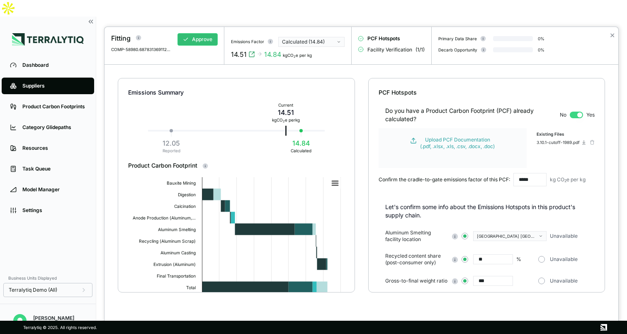
scroll to position [82, 0]
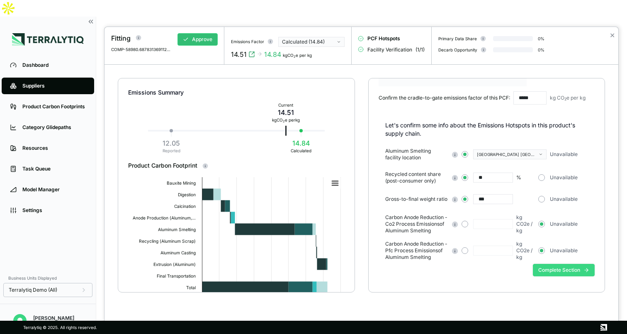
click at [557, 270] on button "Complete Section" at bounding box center [564, 270] width 62 height 12
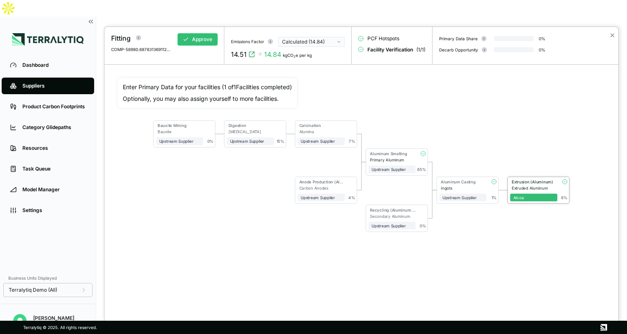
click at [547, 188] on div "Extruded Aluminum" at bounding box center [535, 187] width 46 height 5
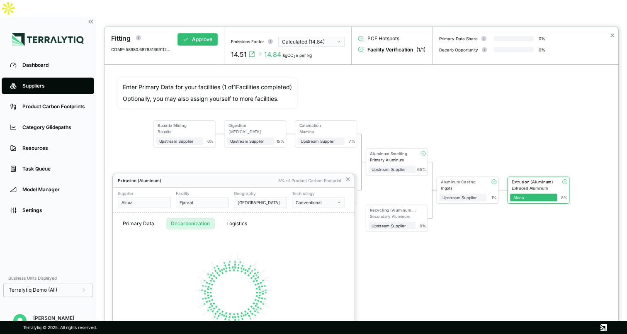
click at [187, 225] on button "Decarbonization" at bounding box center [190, 224] width 49 height 12
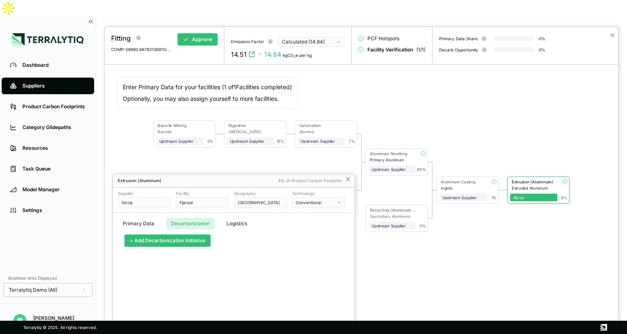
click at [161, 242] on button "+ Add Decarbonization Initiative" at bounding box center [167, 240] width 86 height 12
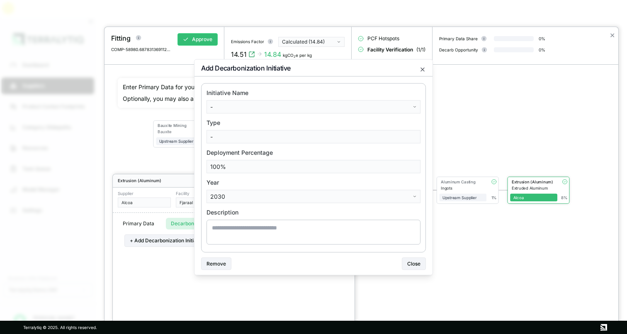
click at [272, 108] on body "Dashboard Suppliers Product Carbon Footprints Category Glidepaths Resources Tas…" at bounding box center [313, 167] width 627 height 334
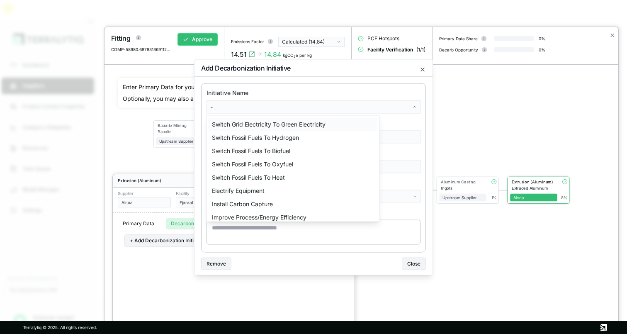
click at [270, 124] on div "Switch Grid Electricity To Green Electricity" at bounding box center [293, 124] width 169 height 13
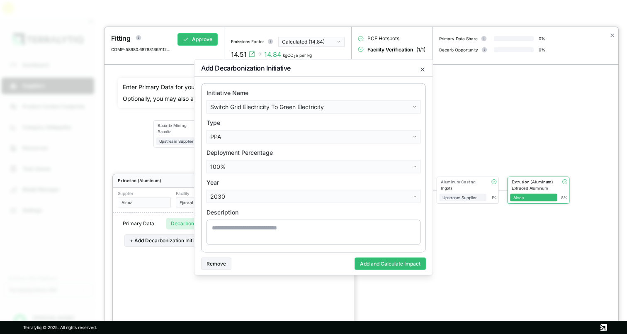
click at [242, 136] on body "Dashboard Suppliers Product Carbon Footprints Category Glidepaths Resources Tas…" at bounding box center [313, 167] width 627 height 334
click at [237, 167] on div "On-Site Renewables" at bounding box center [240, 167] width 62 height 13
click at [263, 166] on body "Dashboard Suppliers Product Carbon Footprints Category Glidepaths Resources Tas…" at bounding box center [313, 167] width 627 height 334
click at [223, 261] on div "80" at bounding box center [233, 260] width 49 height 13
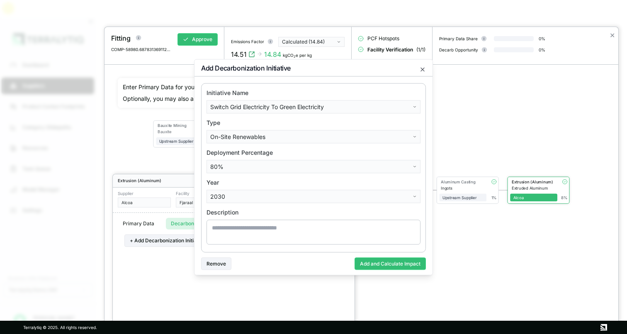
click at [257, 196] on body "Dashboard Suppliers Product Carbon Footprints Category Glidepaths Resources Tas…" at bounding box center [313, 167] width 627 height 334
click at [231, 256] on div "2025" at bounding box center [233, 253] width 49 height 13
click at [396, 262] on button "Add and Calculate Impact" at bounding box center [390, 263] width 71 height 12
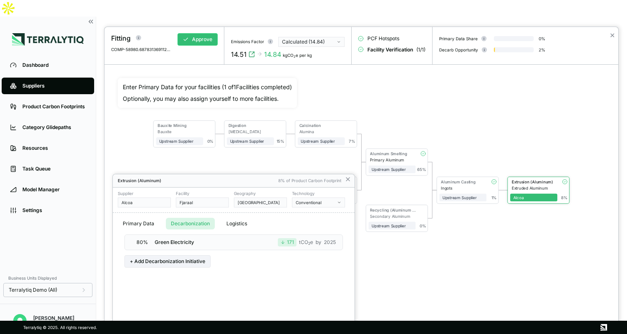
click at [197, 42] on div at bounding box center [362, 180] width 514 height 307
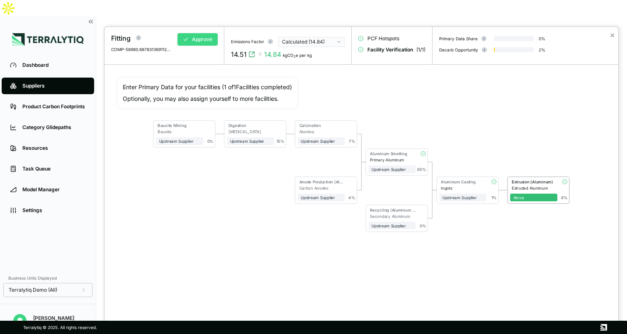
click at [200, 36] on button "Approve" at bounding box center [197, 39] width 40 height 12
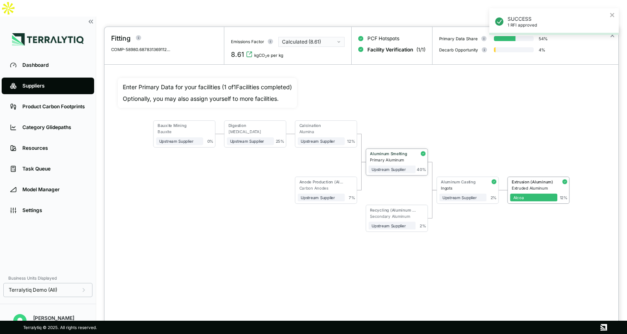
click at [401, 160] on div "Primary Aluminum" at bounding box center [393, 160] width 46 height 5
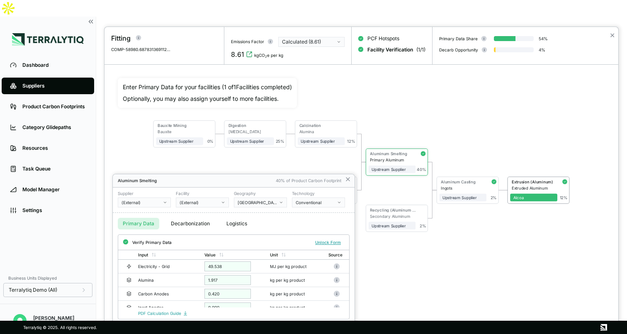
click at [192, 222] on button "Decarbonization" at bounding box center [190, 224] width 49 height 12
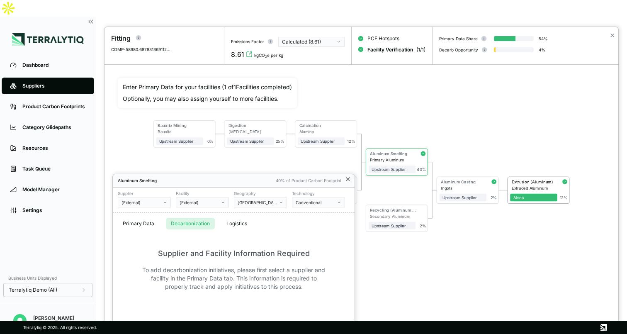
click at [348, 177] on icon at bounding box center [348, 179] width 7 height 7
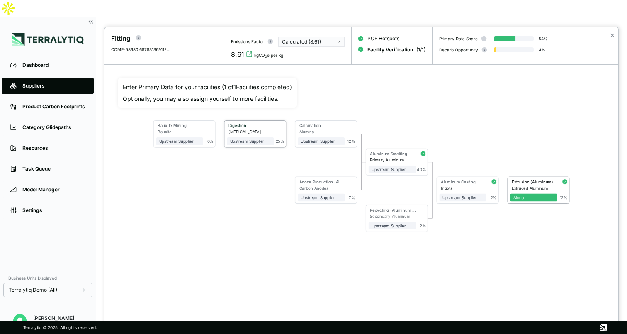
click at [252, 130] on div "[MEDICAL_DATA]" at bounding box center [252, 131] width 46 height 5
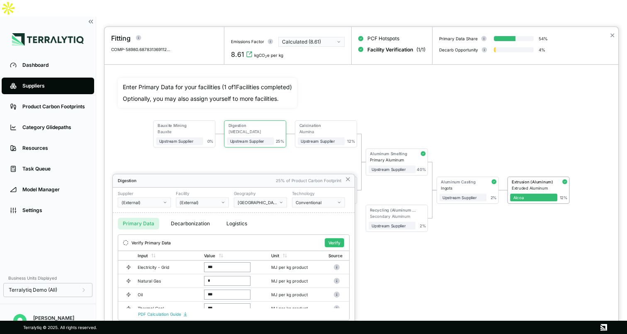
click at [465, 108] on div at bounding box center [362, 180] width 514 height 307
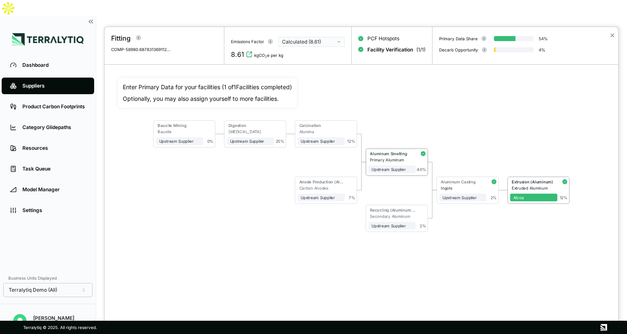
click at [406, 160] on div "Primary Aluminum" at bounding box center [393, 160] width 46 height 5
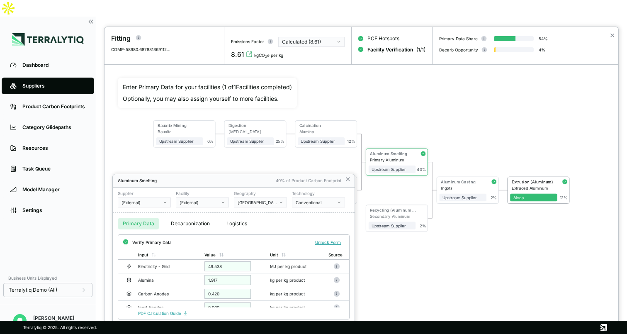
click at [255, 204] on div "[GEOGRAPHIC_DATA] [GEOGRAPHIC_DATA]" at bounding box center [258, 202] width 40 height 5
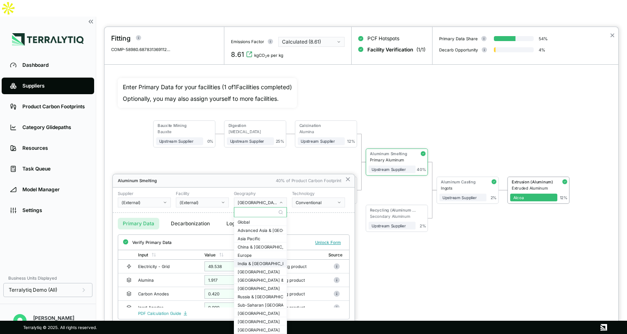
click at [255, 264] on div "India & [GEOGRAPHIC_DATA]" at bounding box center [261, 262] width 46 height 5
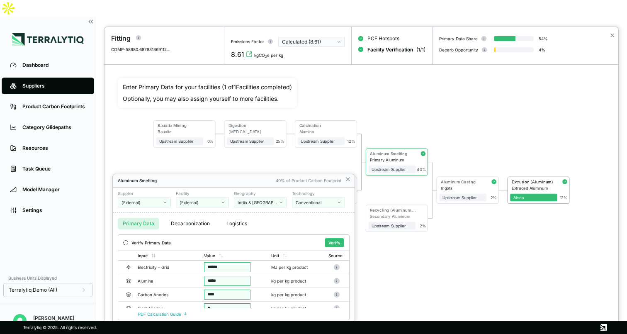
click at [484, 279] on div at bounding box center [362, 180] width 514 height 307
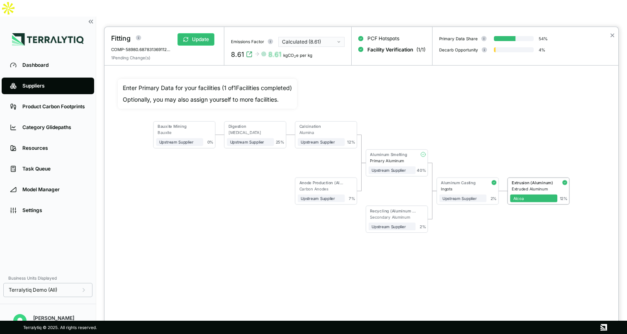
click at [36, 48] on div at bounding box center [313, 167] width 627 height 334
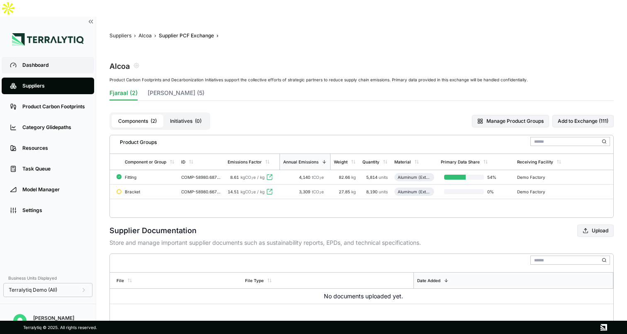
click at [43, 62] on div "Dashboard" at bounding box center [53, 65] width 63 height 7
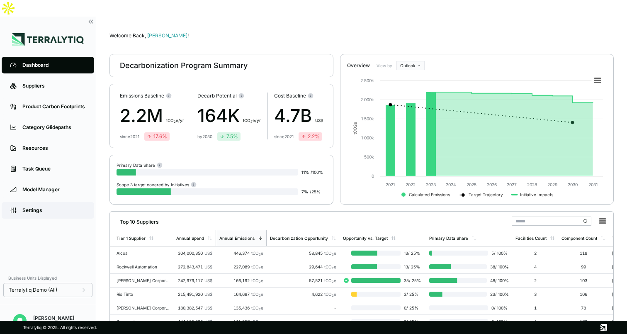
click at [24, 207] on div "Settings" at bounding box center [53, 210] width 63 height 7
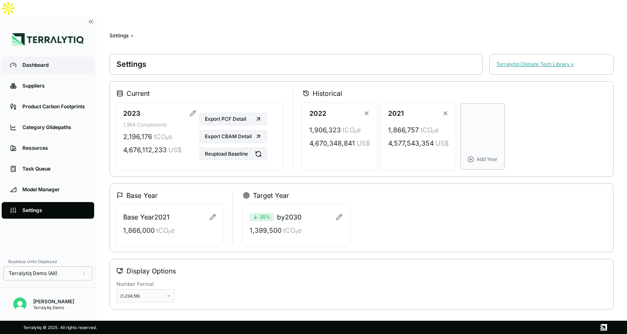
click at [39, 62] on div "Dashboard" at bounding box center [53, 65] width 63 height 7
